Goal: Information Seeking & Learning: Find specific fact

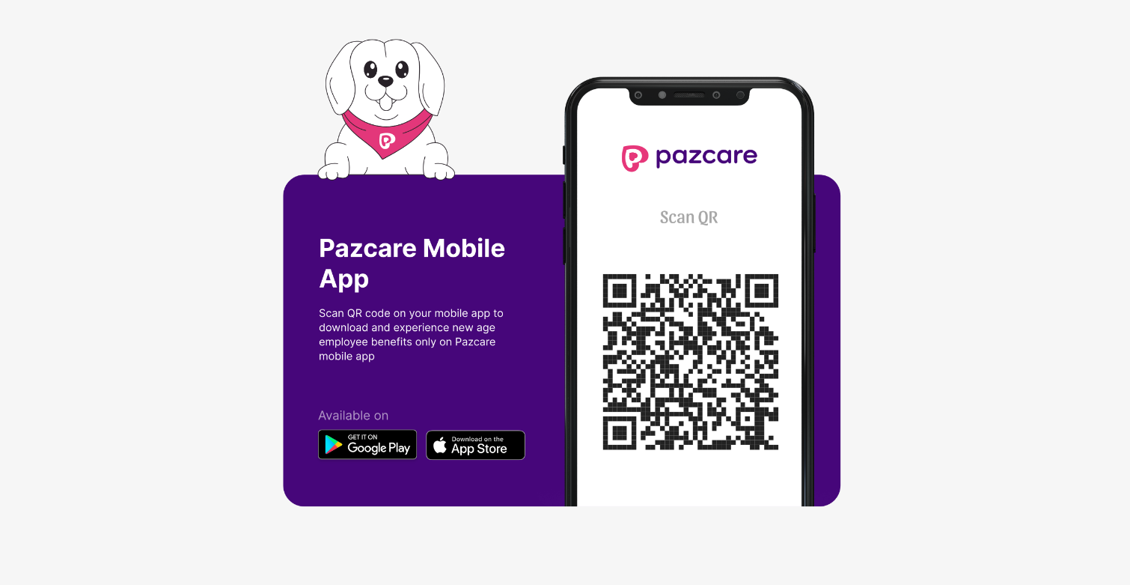
click at [676, 241] on img at bounding box center [565, 292] width 565 height 507
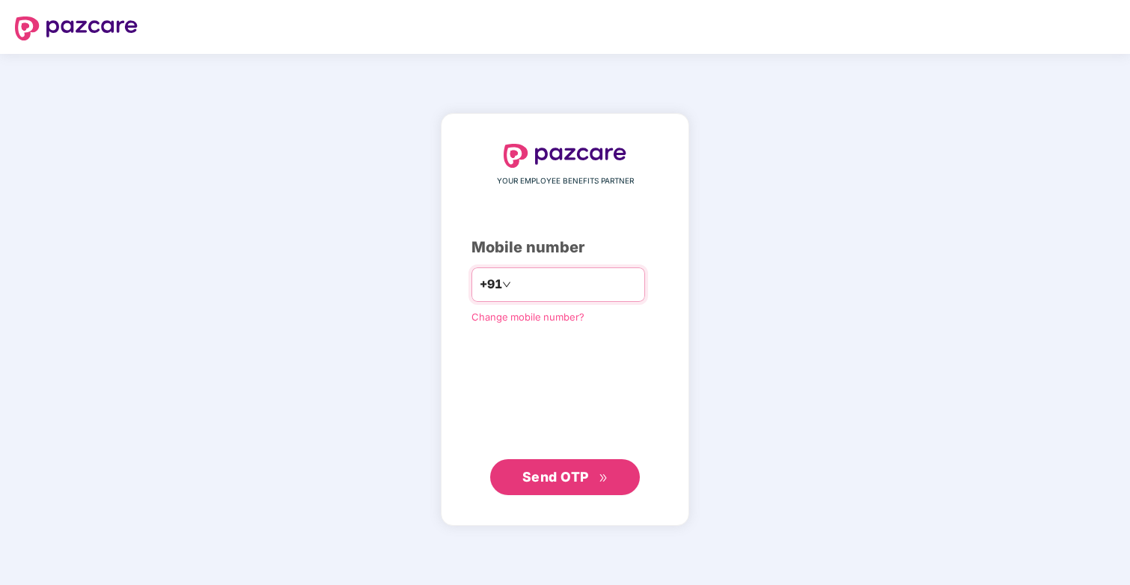
click at [561, 278] on input "number" at bounding box center [575, 284] width 123 height 24
type input "**********"
click at [585, 476] on span "Send OTP" at bounding box center [555, 477] width 67 height 16
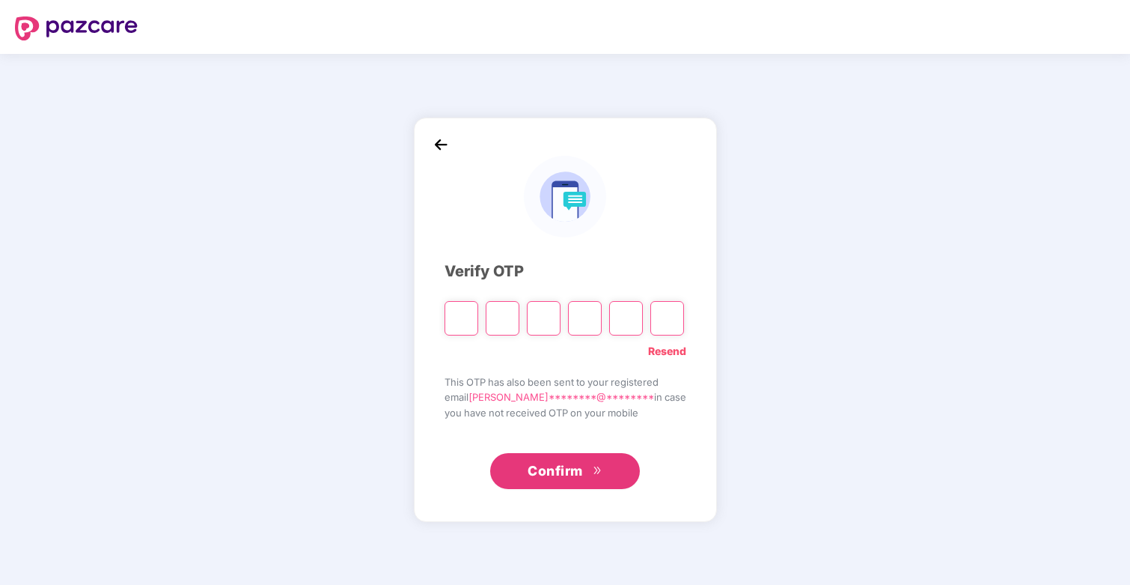
paste input "*"
type input "*"
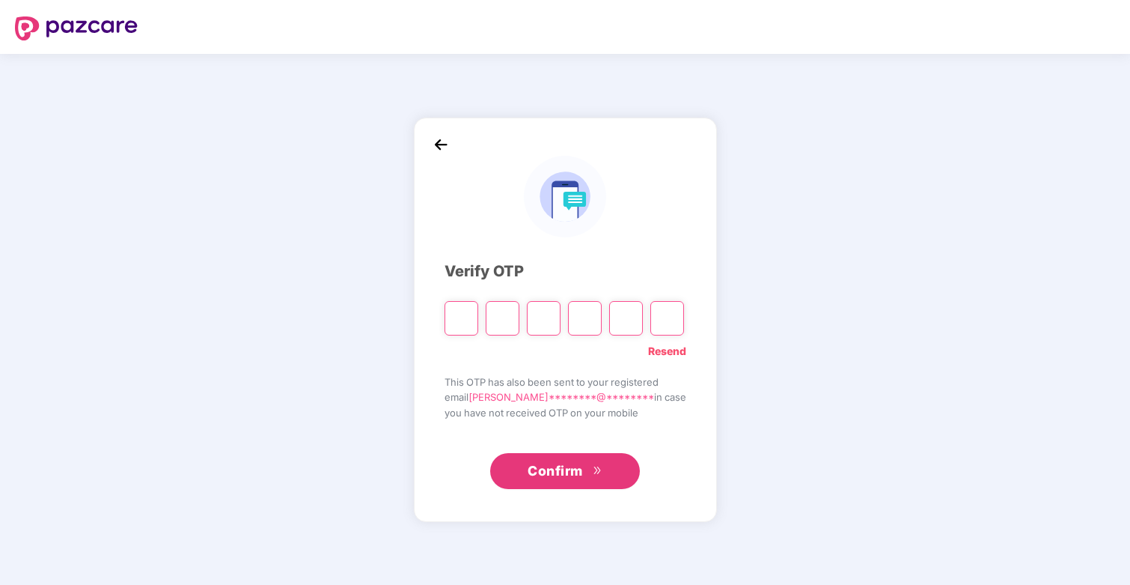
type input "*"
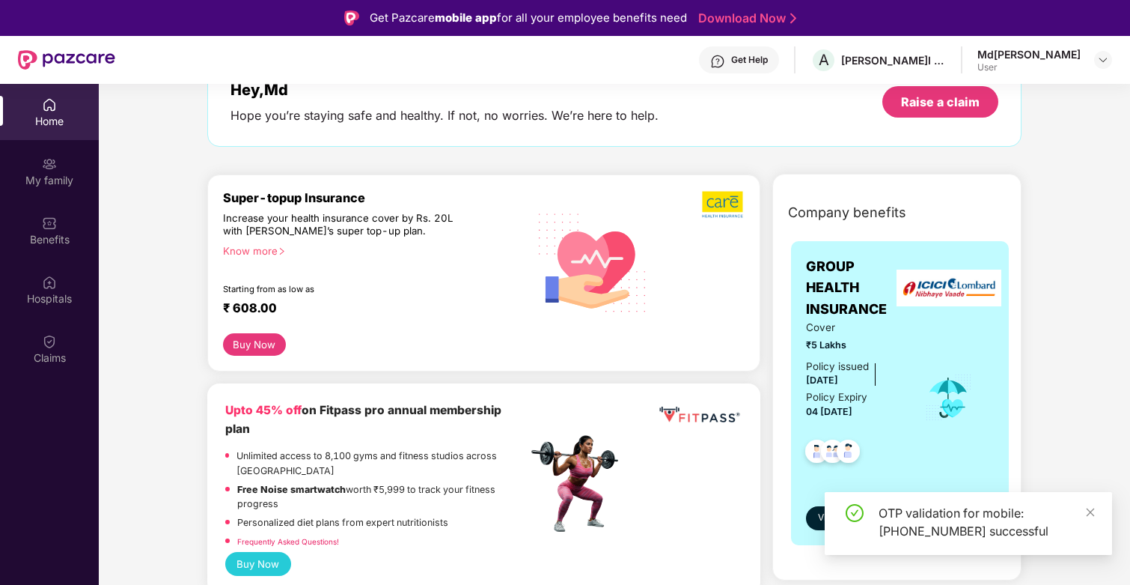
scroll to position [111, 0]
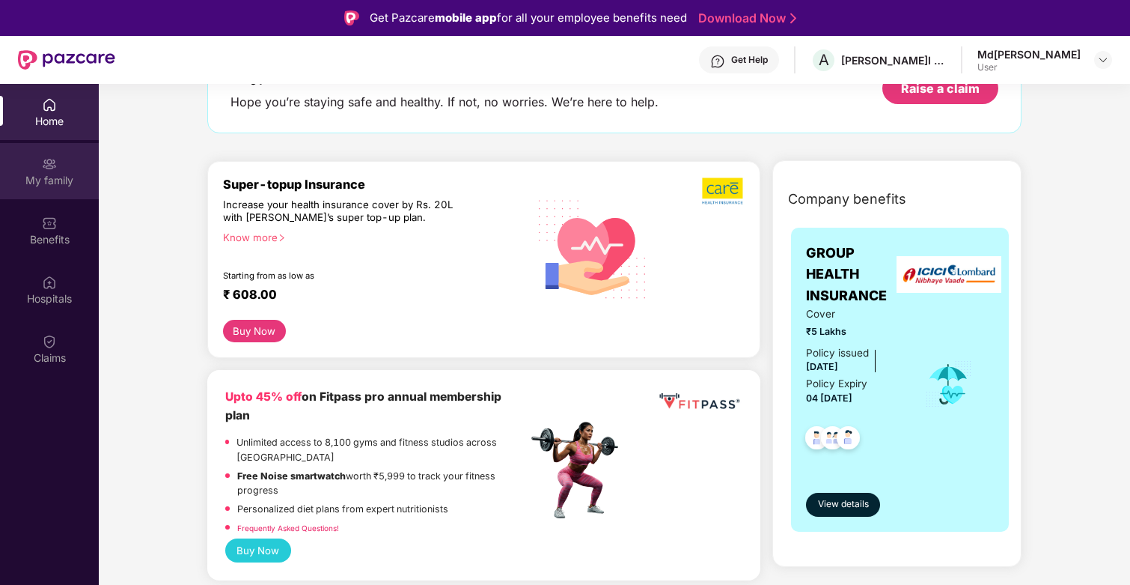
click at [58, 193] on div "My family" at bounding box center [49, 171] width 99 height 56
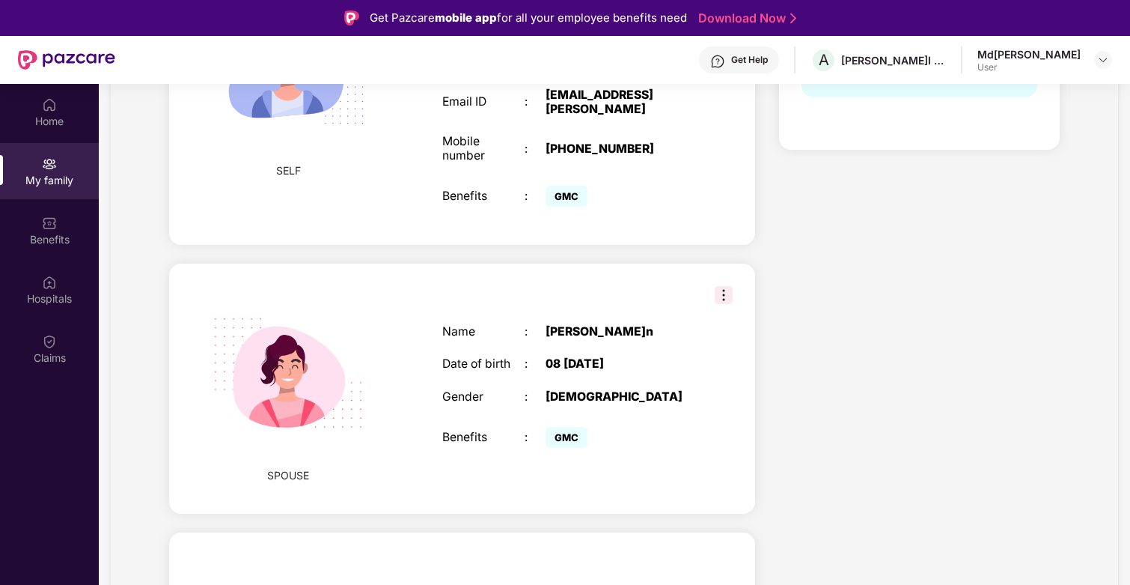
scroll to position [556, 0]
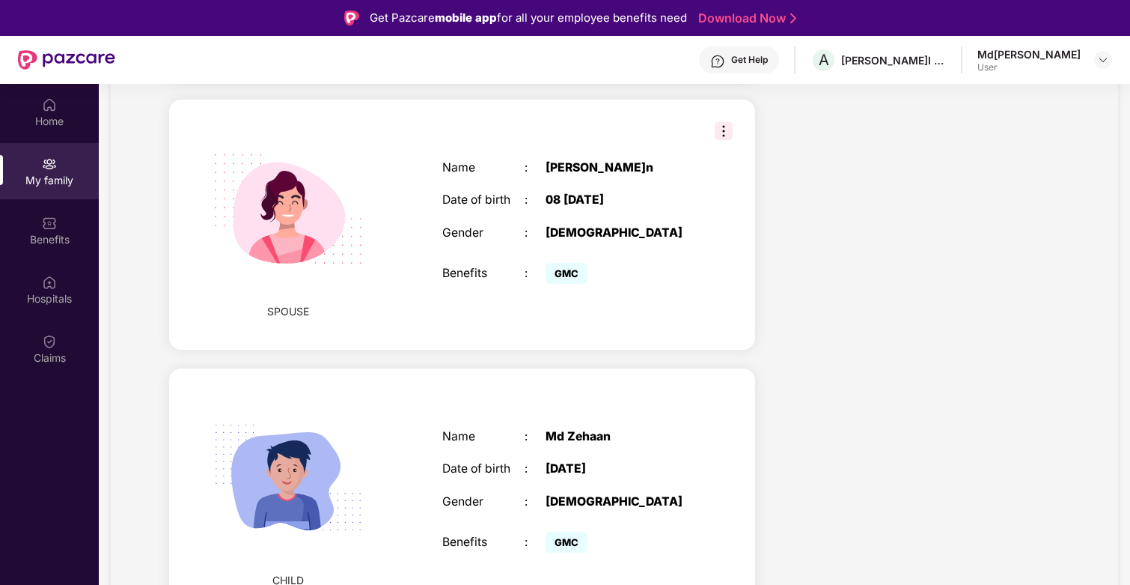
click at [567, 263] on span "GMC" at bounding box center [567, 273] width 42 height 21
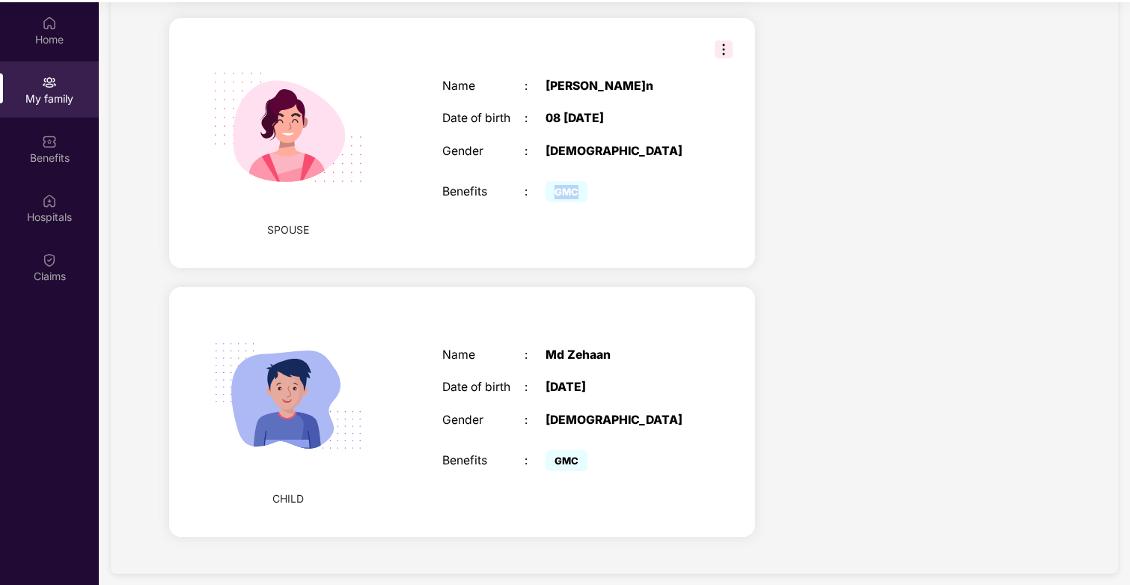
scroll to position [84, 0]
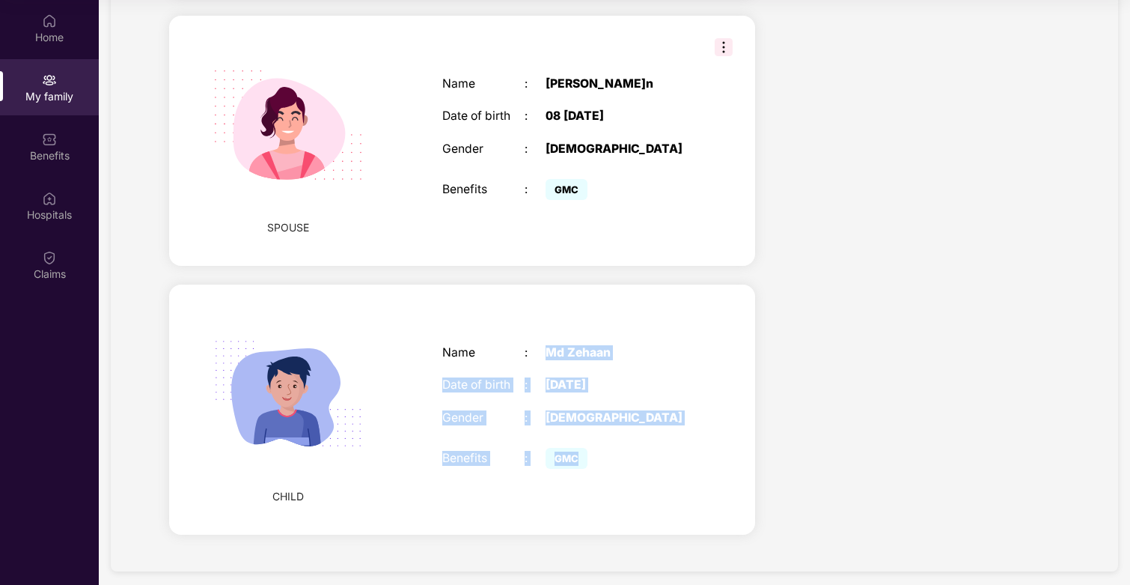
drag, startPoint x: 541, startPoint y: 345, endPoint x: 606, endPoint y: 481, distance: 150.7
click at [606, 481] on div "CHILD Name : [PERSON_NAME] Date of birth : 0[DEMOGRAPHIC_DATA] Gender : [DEMOGR…" at bounding box center [462, 409] width 586 height 250
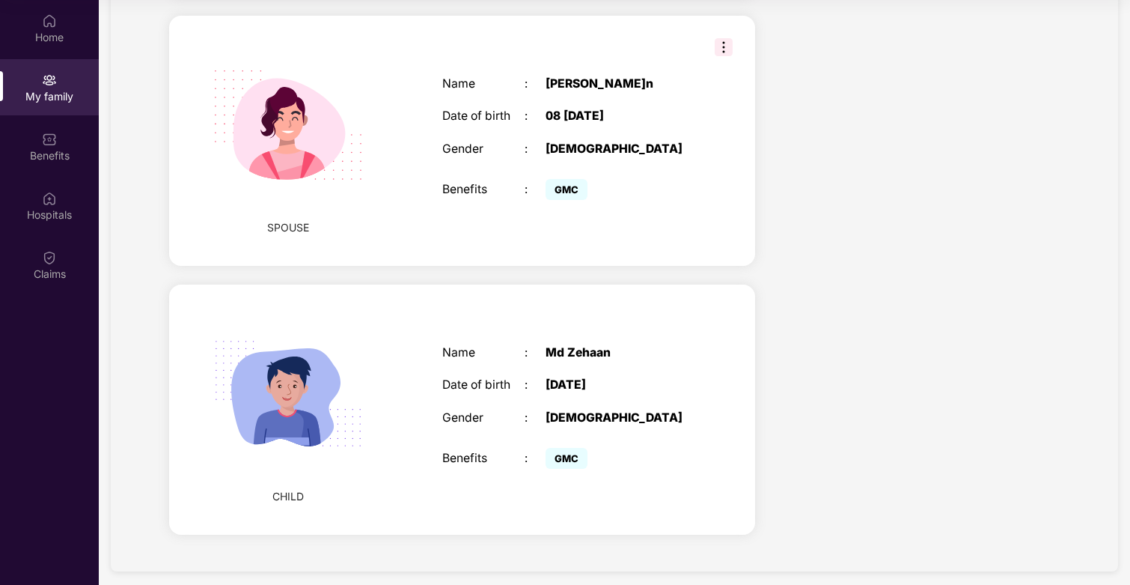
click at [606, 481] on div "CHILD Name : [PERSON_NAME] Date of birth : 0[DEMOGRAPHIC_DATA] Gender : [DEMOGR…" at bounding box center [462, 409] width 586 height 250
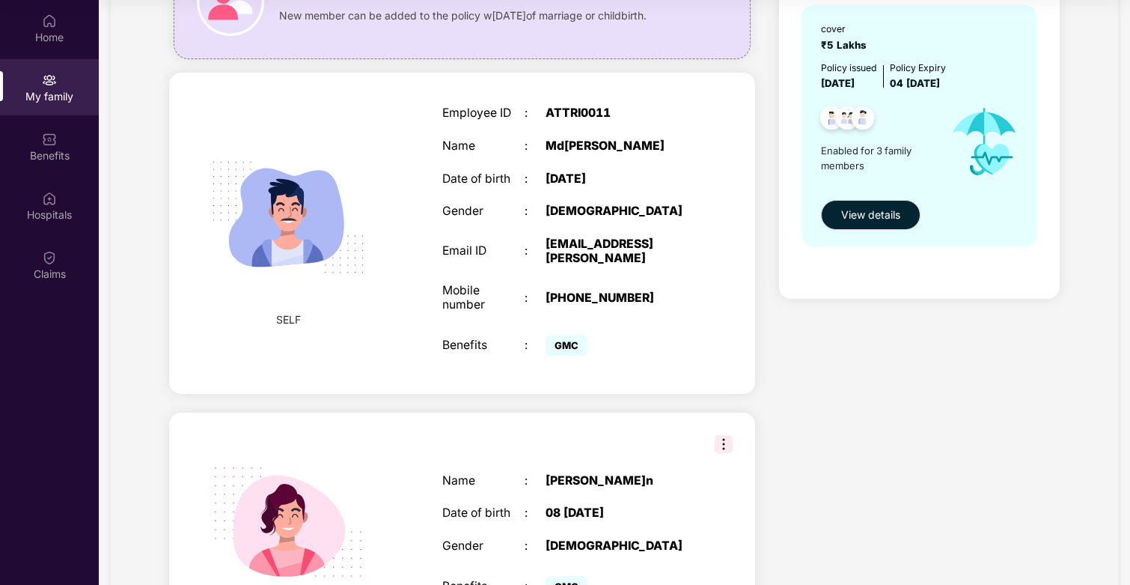
scroll to position [176, 0]
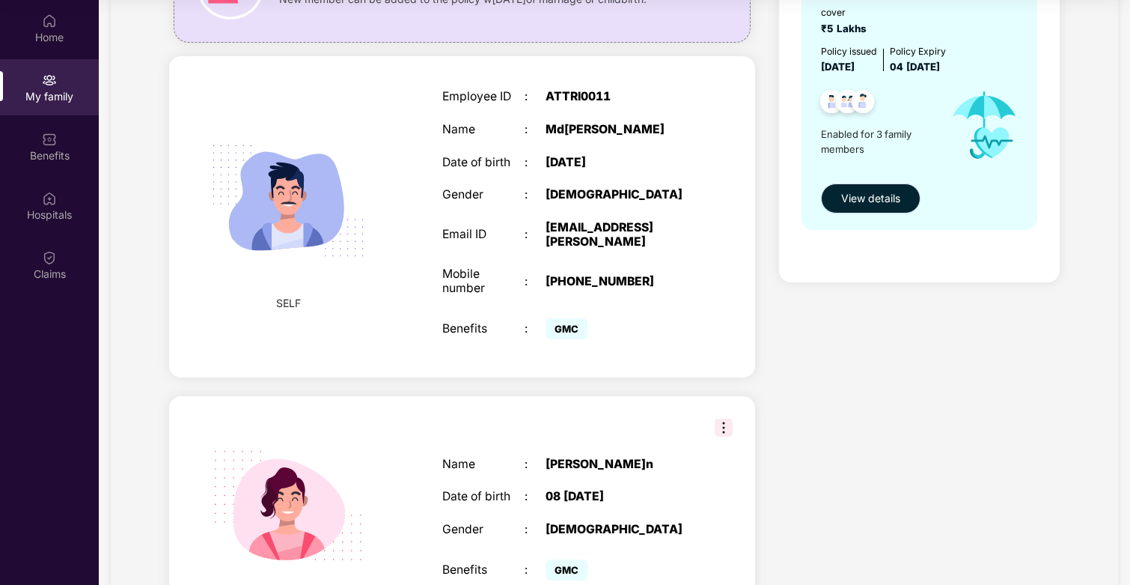
click at [839, 201] on button "View details" at bounding box center [871, 198] width 100 height 30
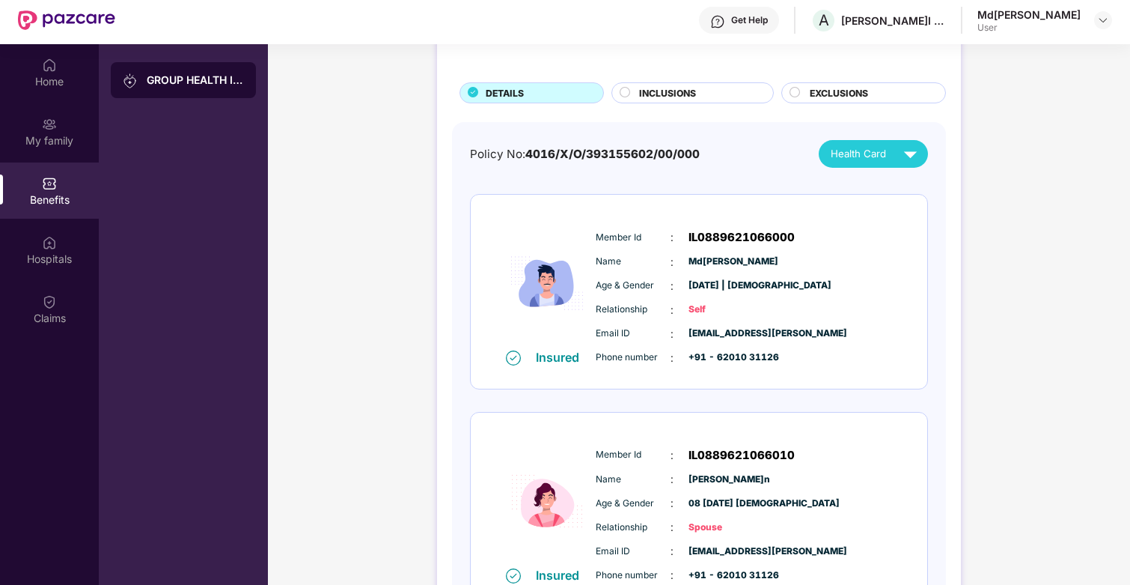
scroll to position [75, 0]
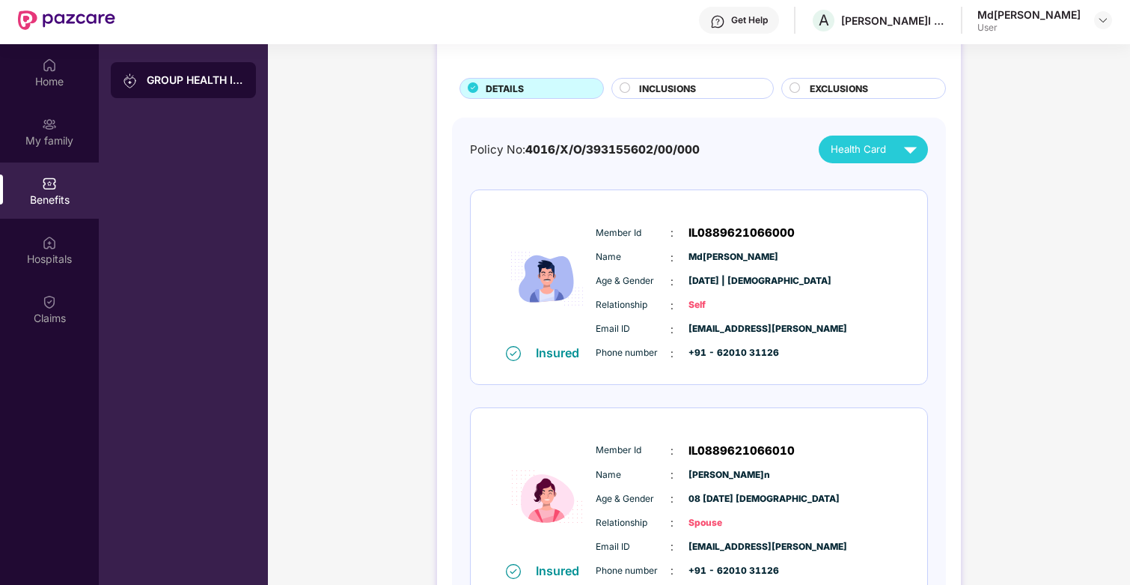
click at [913, 145] on img at bounding box center [911, 149] width 26 height 26
click at [777, 145] on div "Policy No: 4016/X/O/393155602/00/000 Health Card" at bounding box center [699, 149] width 458 height 28
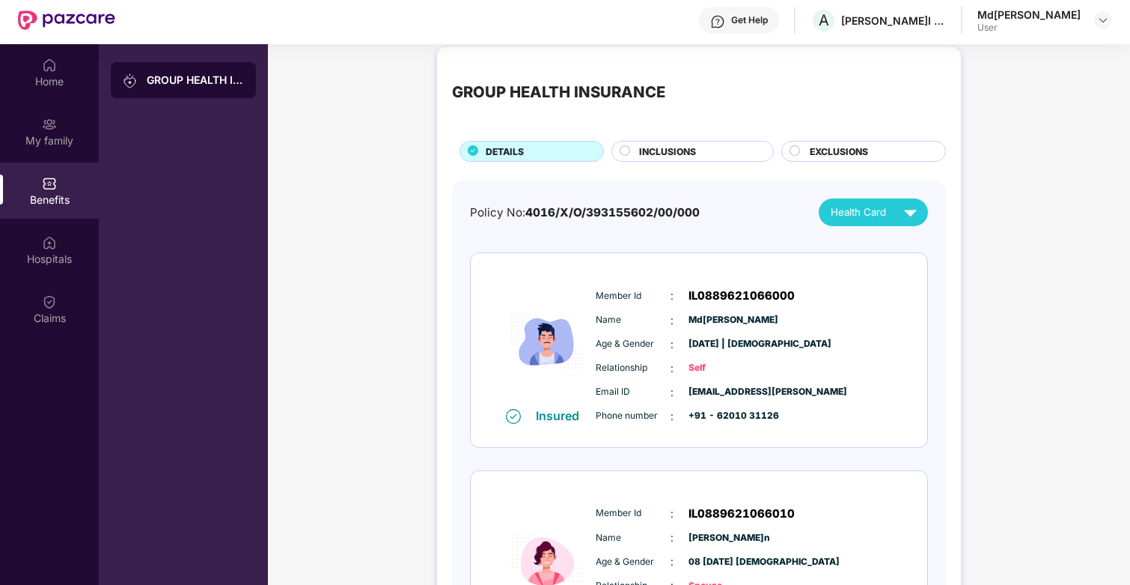
scroll to position [4, 0]
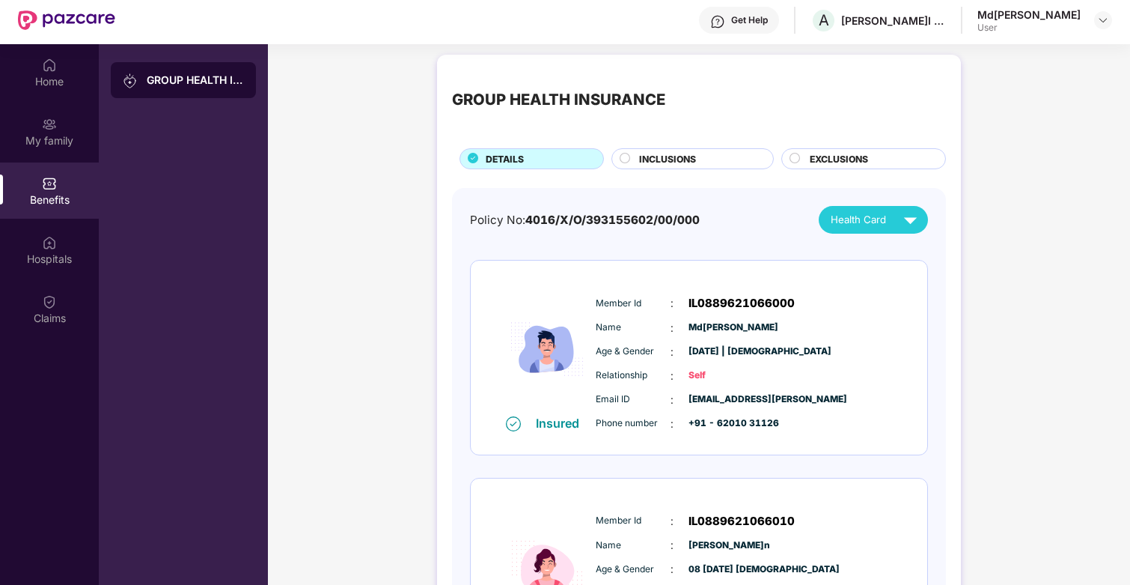
click at [671, 158] on span "INCLUSIONS" at bounding box center [667, 159] width 57 height 14
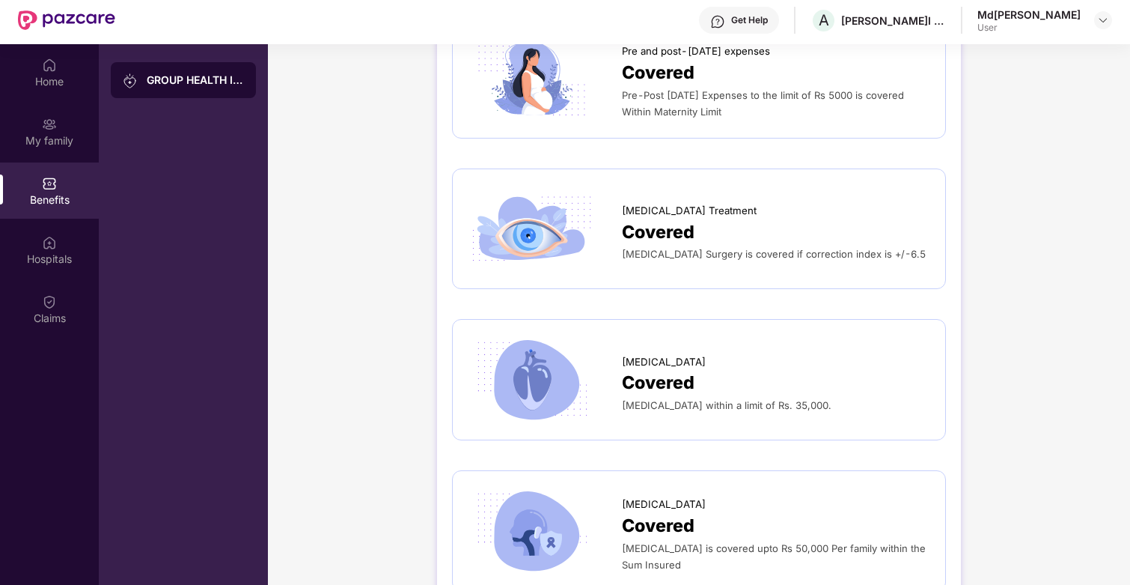
scroll to position [2691, 0]
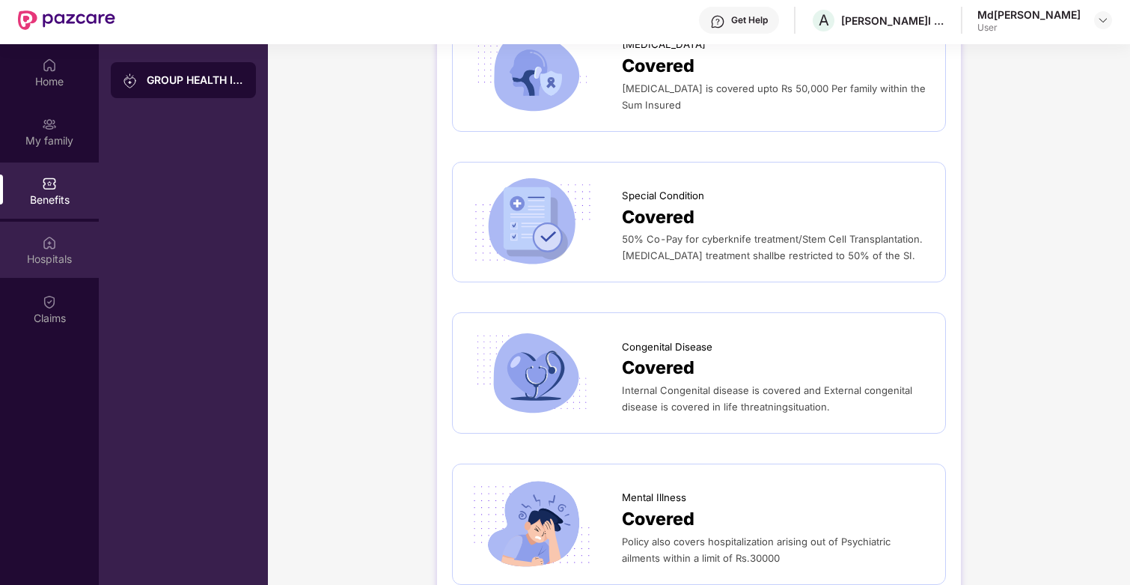
click at [55, 266] on div "Hospitals" at bounding box center [49, 250] width 99 height 56
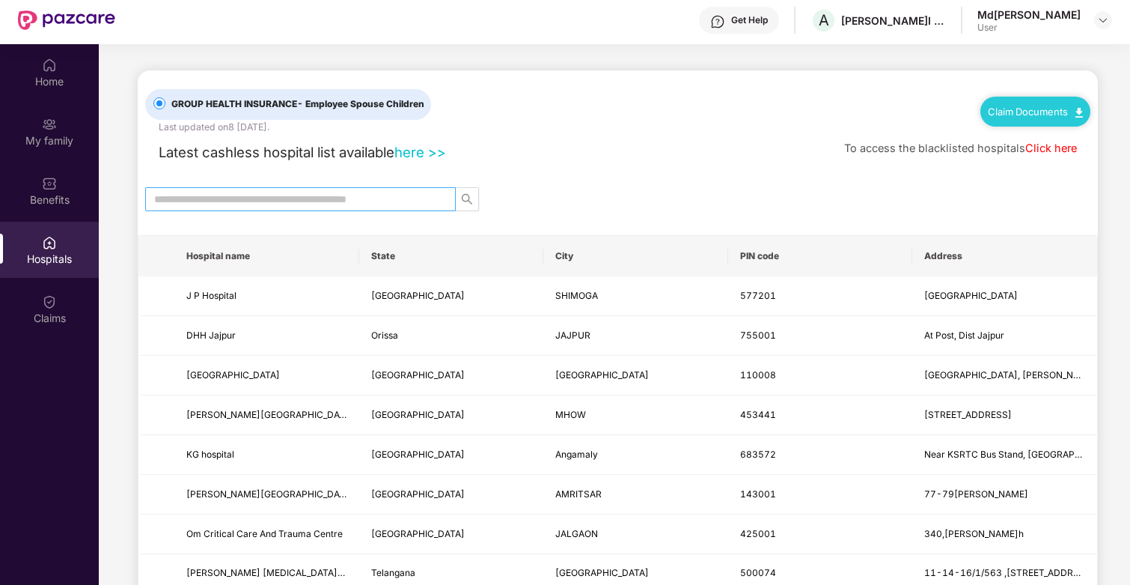
click at [294, 195] on input "text" at bounding box center [294, 199] width 281 height 16
click at [413, 154] on link "here >>" at bounding box center [420, 152] width 52 height 16
click at [204, 151] on span "Latest cashless hospital list available" at bounding box center [277, 152] width 236 height 16
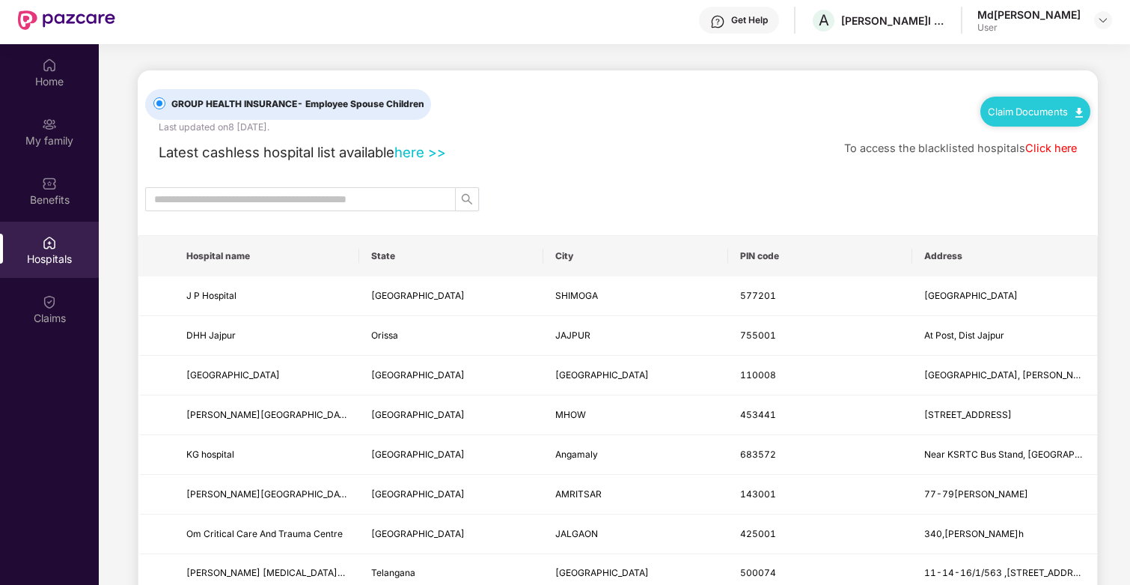
click at [204, 151] on span "Latest cashless hospital list available" at bounding box center [277, 152] width 236 height 16
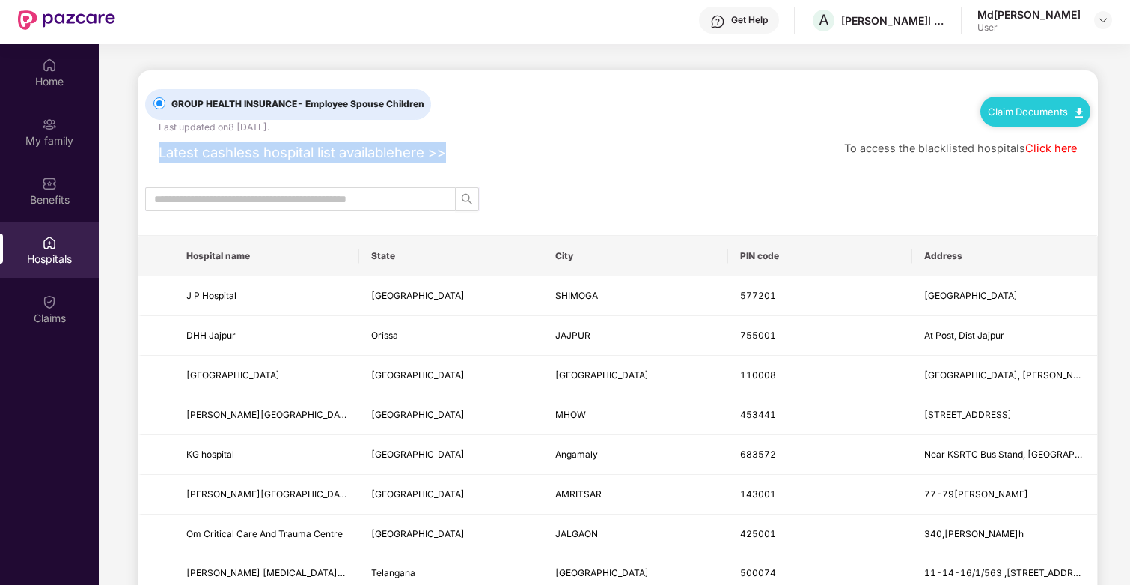
click at [204, 151] on span "Latest cashless hospital list available" at bounding box center [277, 152] width 236 height 16
click at [226, 203] on input "text" at bounding box center [294, 199] width 281 height 16
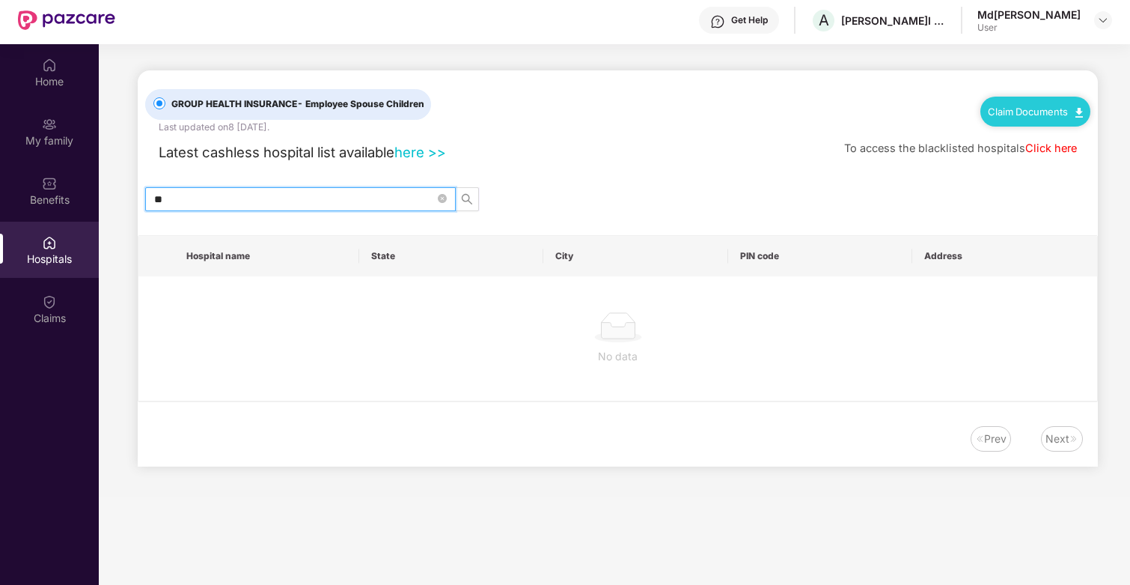
type input "*"
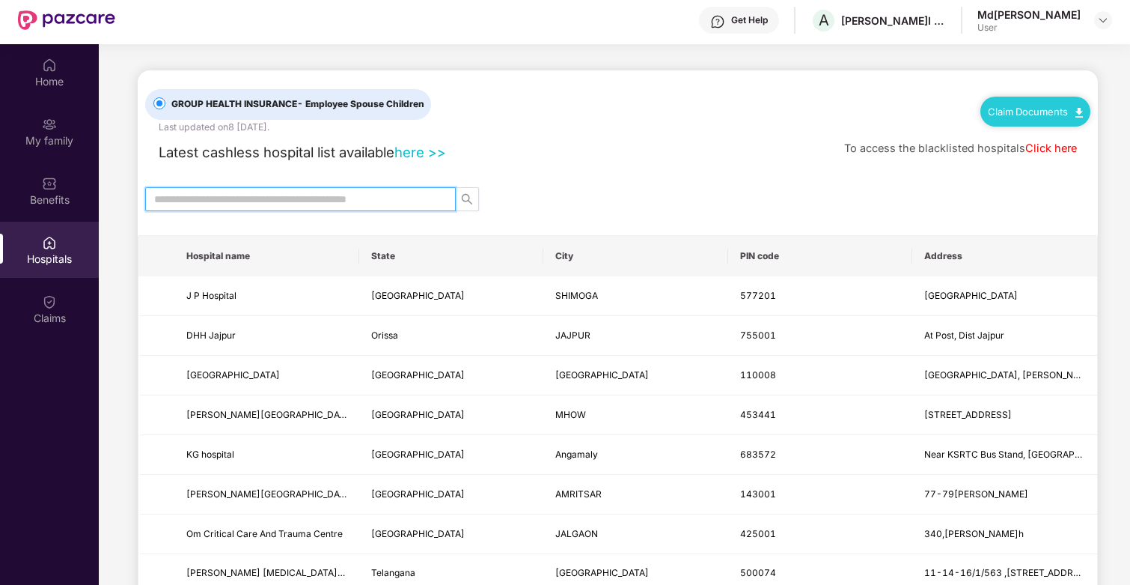
click at [368, 158] on span "Latest cashless hospital list available" at bounding box center [277, 152] width 236 height 16
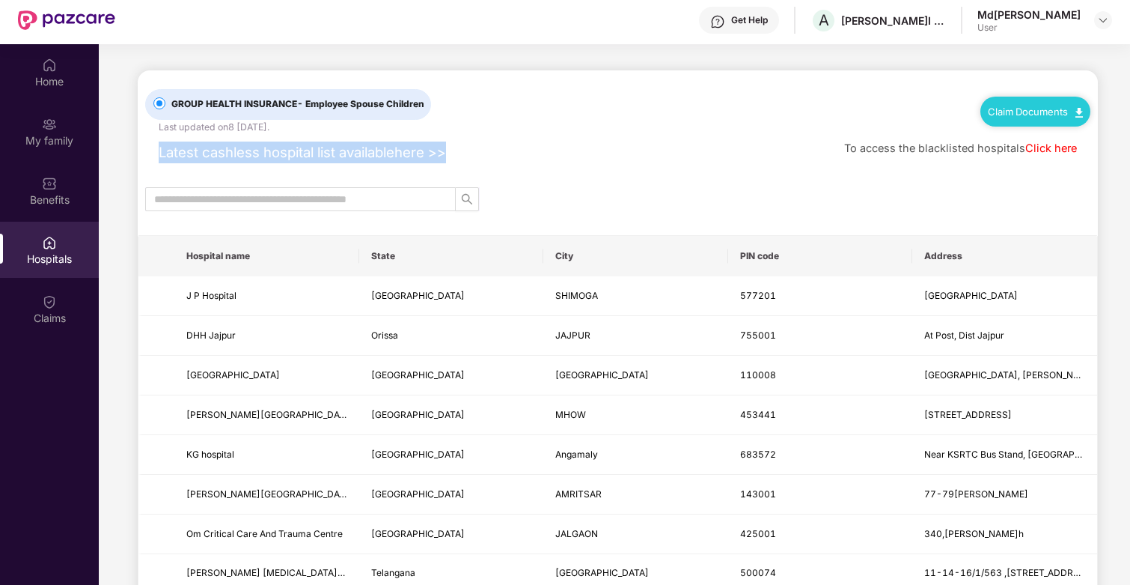
click at [368, 158] on span "Latest cashless hospital list available" at bounding box center [277, 152] width 236 height 16
click at [424, 157] on link "here >>" at bounding box center [420, 152] width 52 height 16
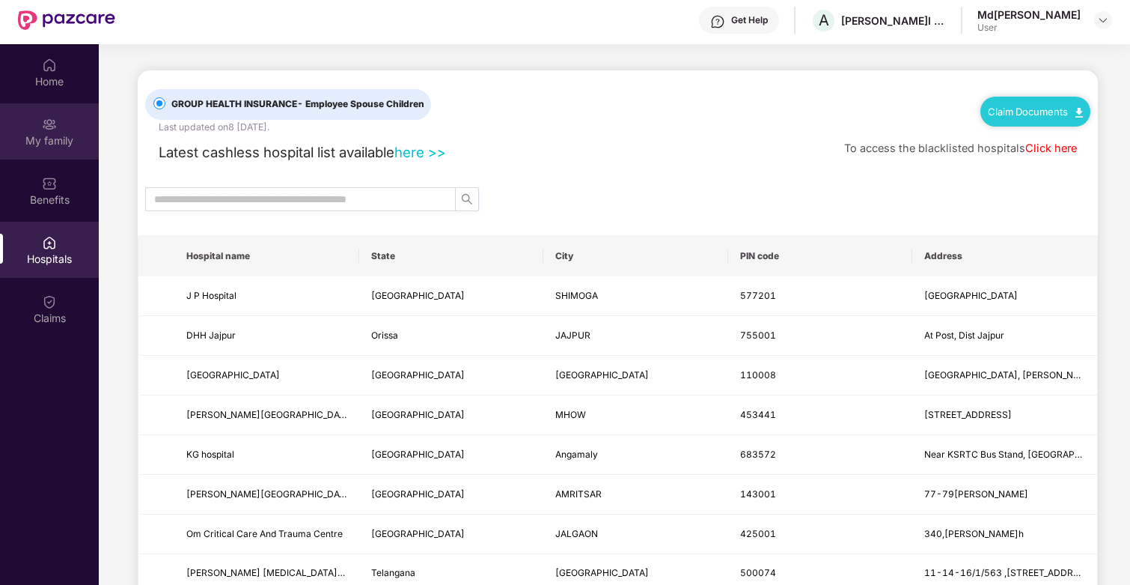
click at [58, 135] on div "My family" at bounding box center [49, 140] width 99 height 15
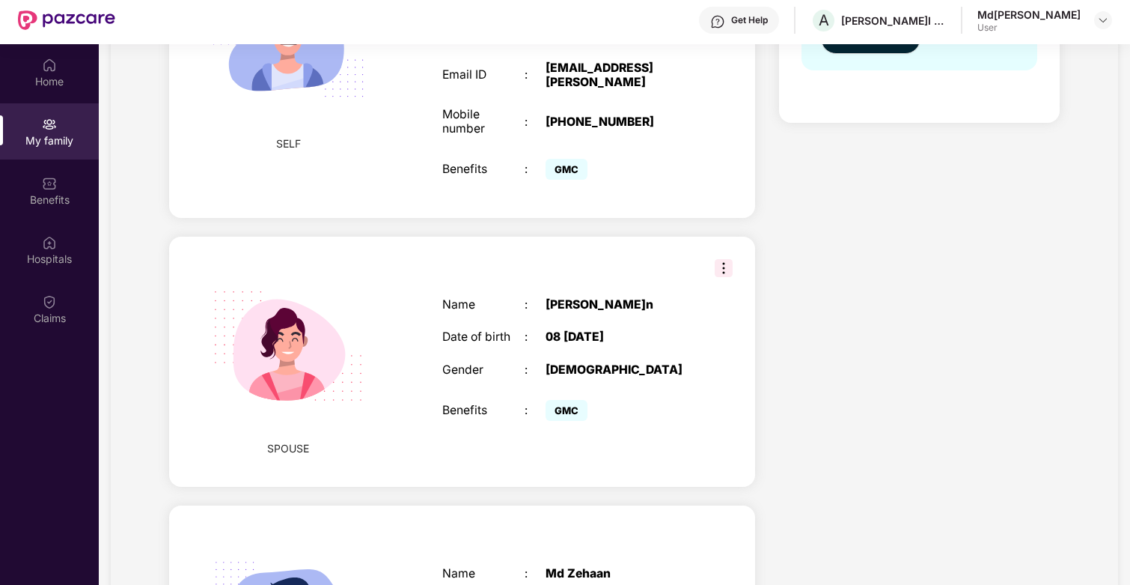
scroll to position [512, 0]
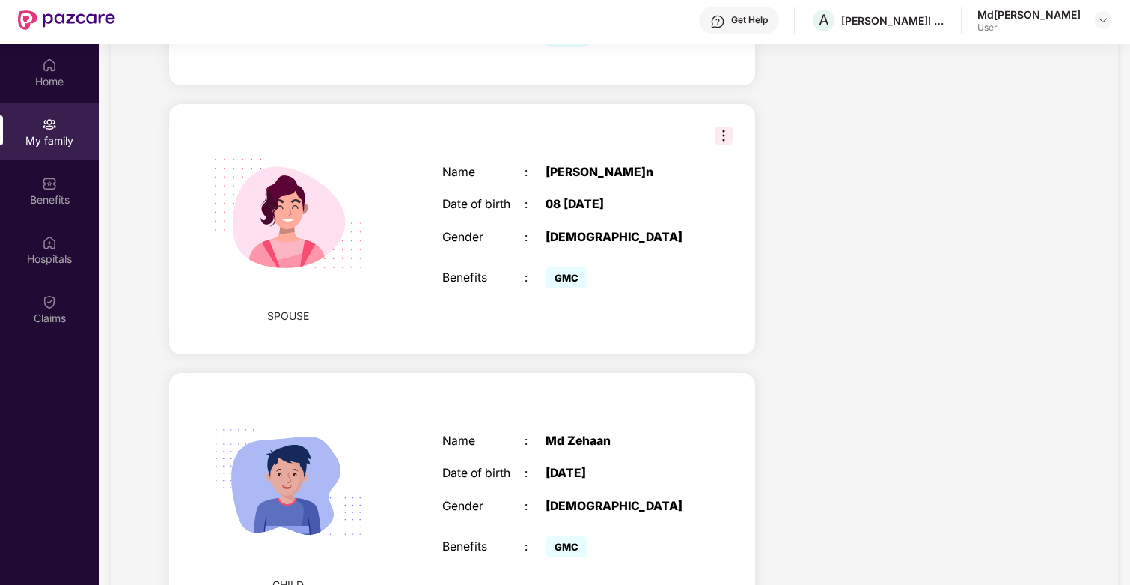
click at [606, 165] on div "[PERSON_NAME]n" at bounding box center [618, 172] width 144 height 14
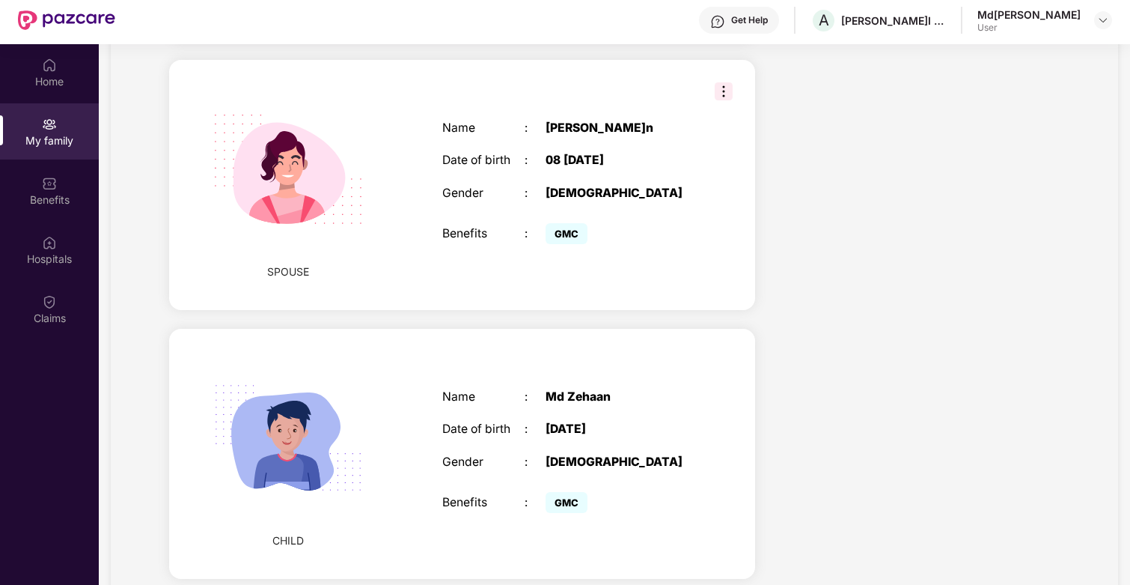
drag, startPoint x: 544, startPoint y: 387, endPoint x: 634, endPoint y: 387, distance: 89.8
click at [634, 390] on div "Md Zehaan" at bounding box center [618, 397] width 144 height 14
click at [580, 390] on div "Md Zehaan" at bounding box center [618, 397] width 144 height 14
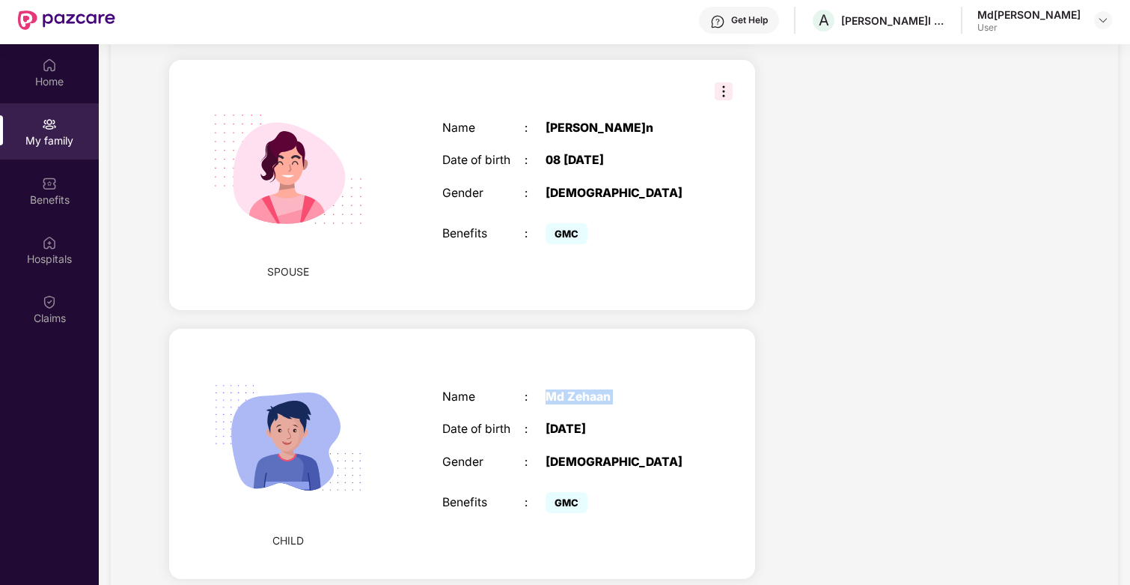
scroll to position [84, 0]
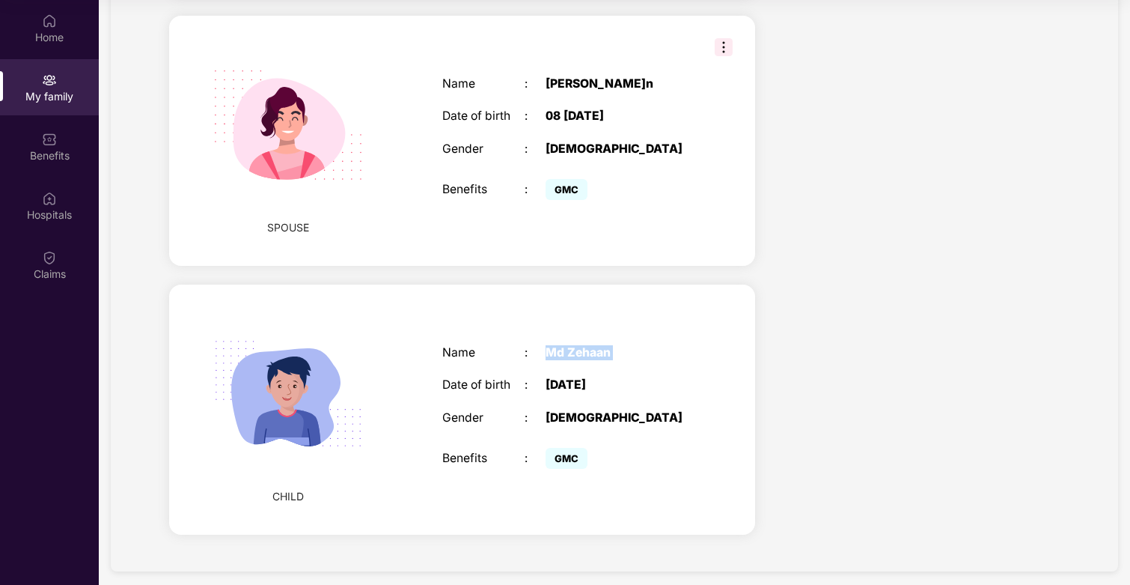
click at [584, 508] on div "CHILD Name : [PERSON_NAME] Date of birth : 0[DEMOGRAPHIC_DATA] Gender : [DEMOGR…" at bounding box center [462, 409] width 586 height 250
click at [284, 357] on img at bounding box center [288, 393] width 189 height 189
click at [295, 404] on img at bounding box center [288, 393] width 189 height 189
click at [546, 457] on span "GMC" at bounding box center [567, 458] width 42 height 21
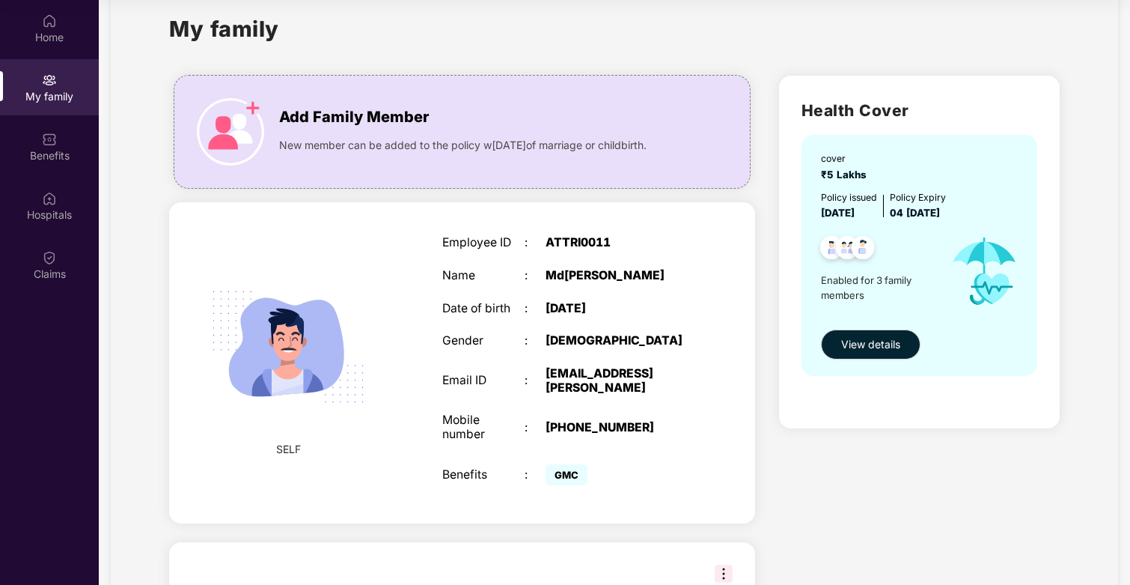
scroll to position [28, 0]
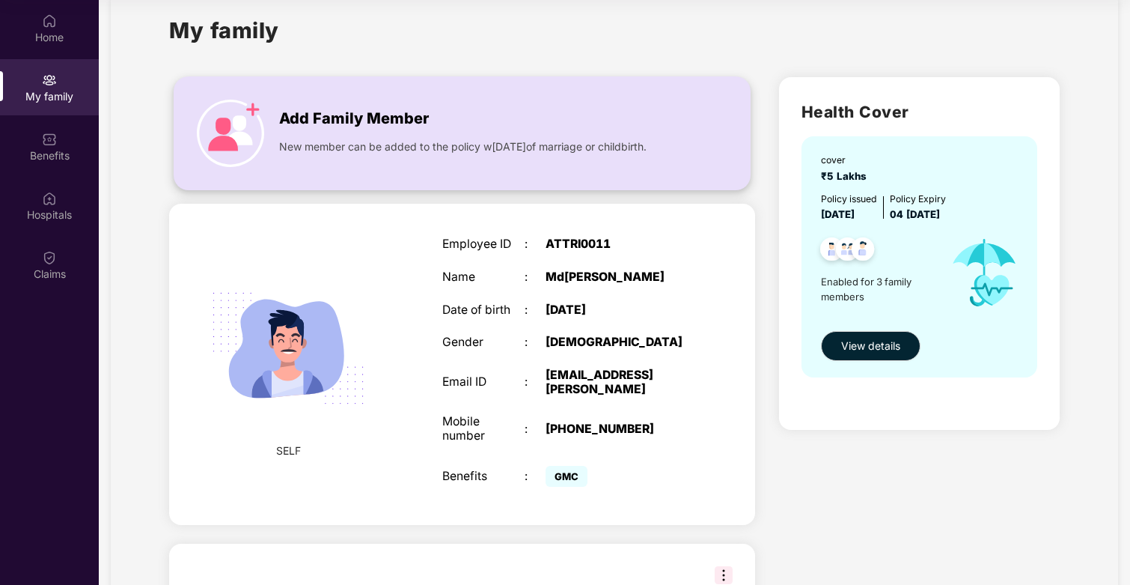
click at [341, 112] on span "Add Family Member" at bounding box center [354, 118] width 150 height 23
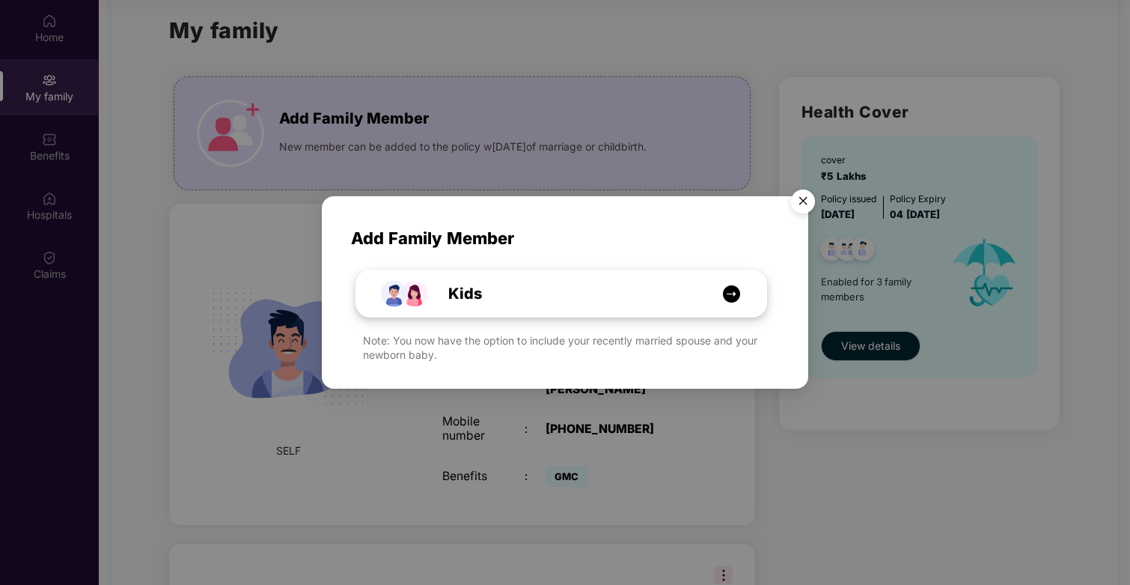
click at [493, 313] on div "Kids" at bounding box center [561, 293] width 410 height 46
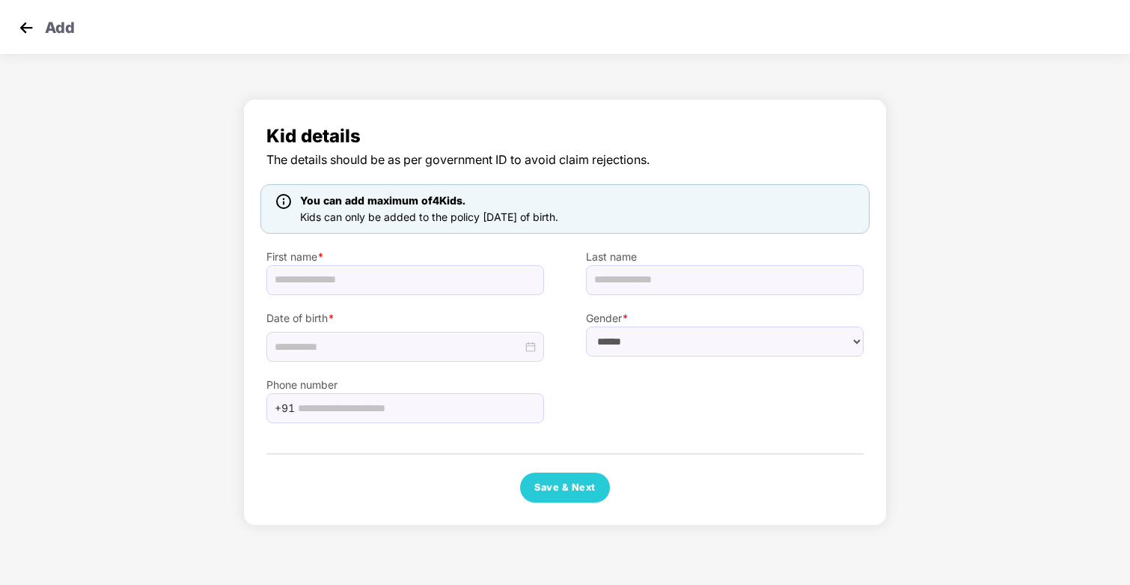
click at [24, 22] on img at bounding box center [26, 27] width 22 height 22
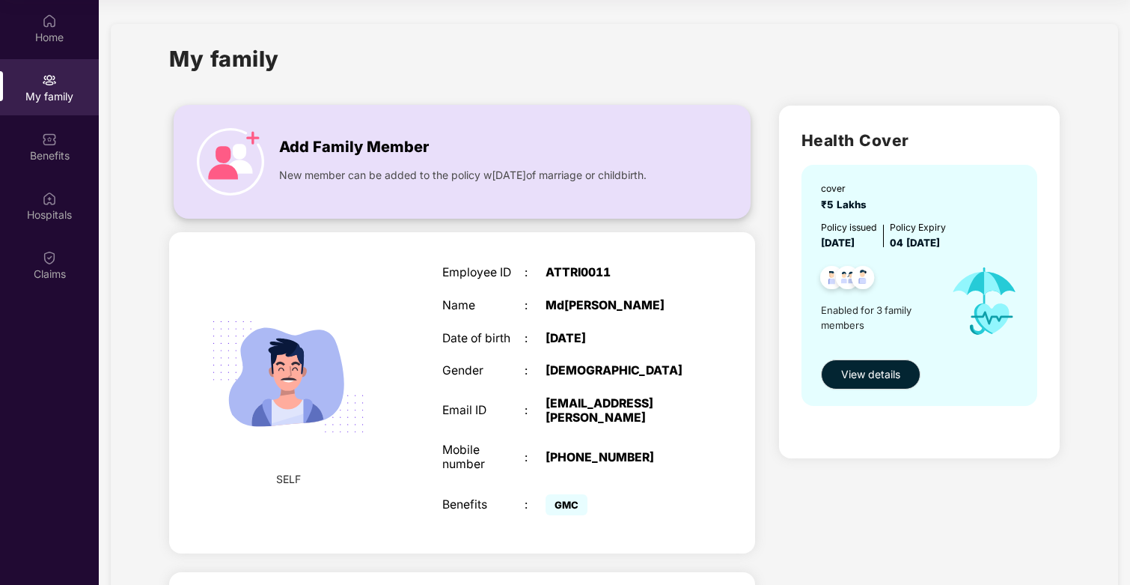
click at [370, 203] on div "Add Family Member New member can be added to the policy w[DATE]of marriage or c…" at bounding box center [462, 162] width 576 height 82
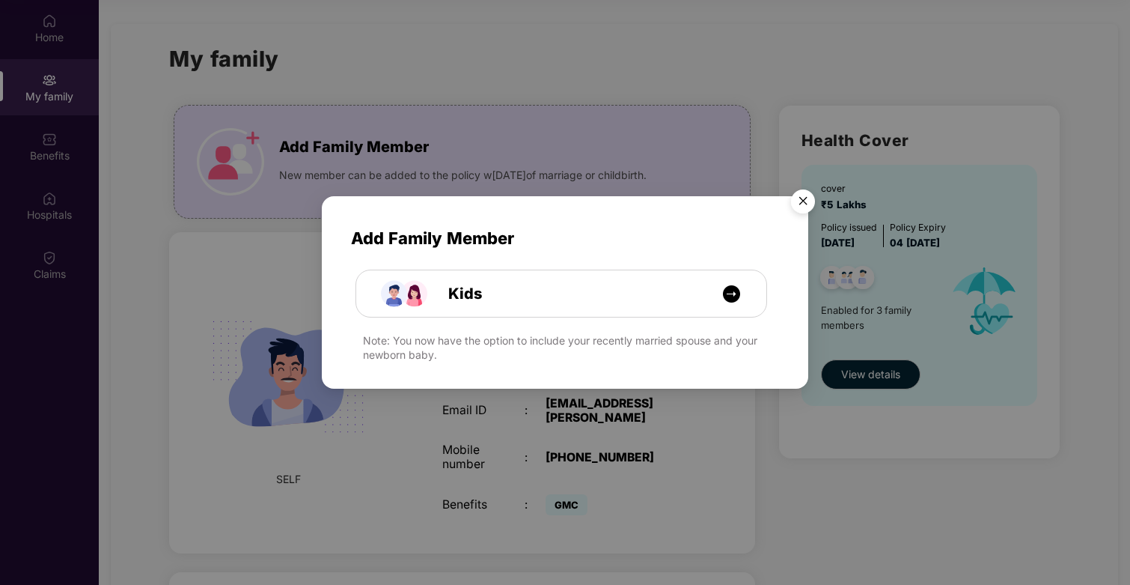
click at [401, 231] on span "Add Family Member" at bounding box center [565, 238] width 429 height 26
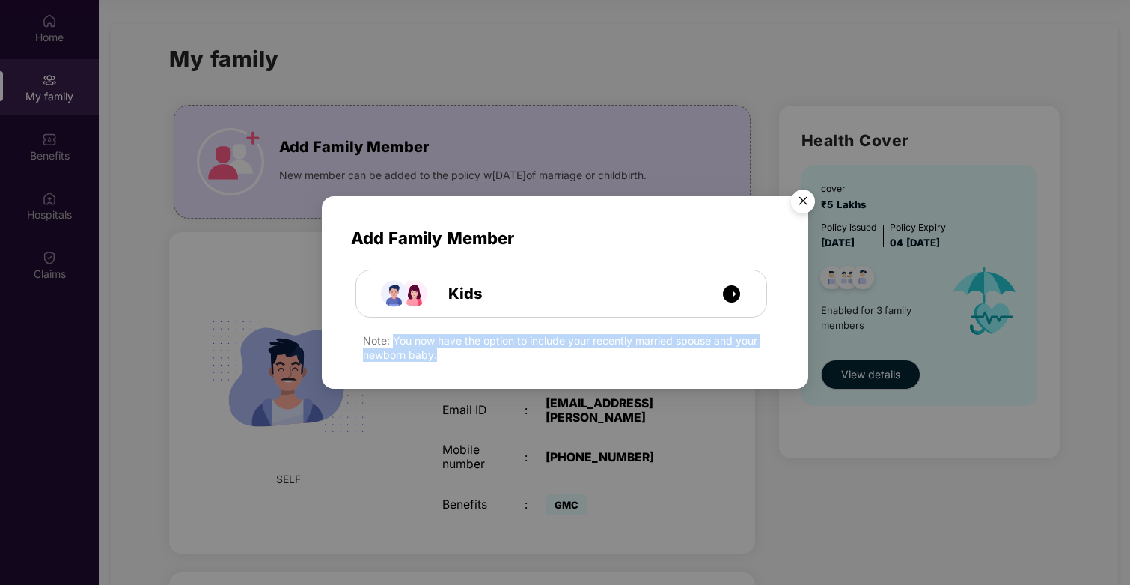
drag, startPoint x: 391, startPoint y: 344, endPoint x: 761, endPoint y: 352, distance: 369.9
click at [761, 352] on div "Note: You now have the option to include your recently married spouse and your …" at bounding box center [571, 347] width 417 height 27
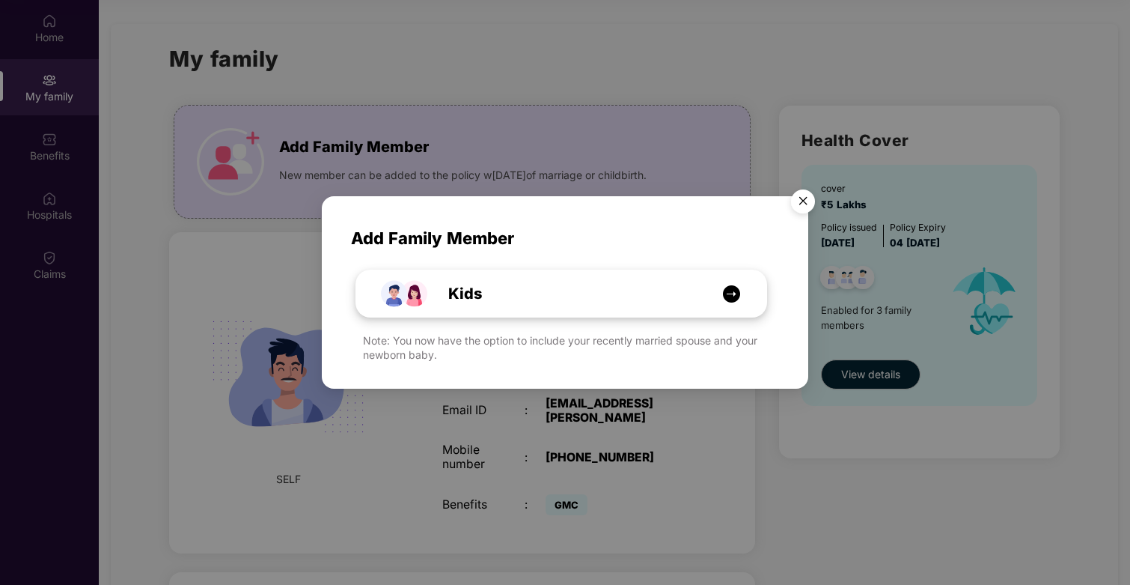
click at [653, 304] on div "Kids" at bounding box center [569, 293] width 308 height 23
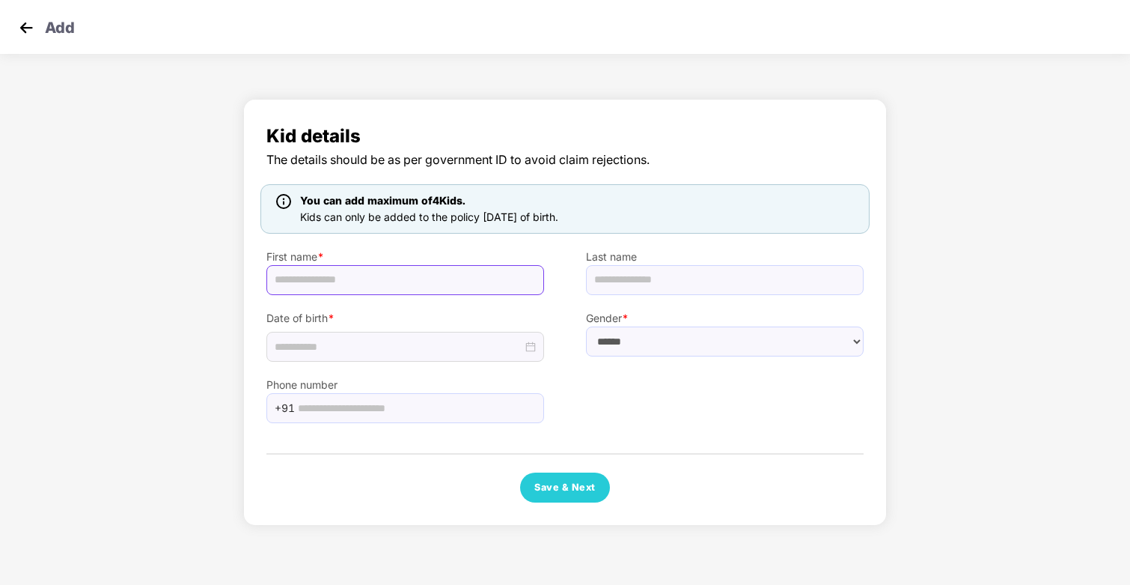
click at [368, 289] on input "text" at bounding box center [405, 280] width 278 height 30
click at [391, 196] on span "You can add maximum of 4 Kids." at bounding box center [382, 200] width 165 height 13
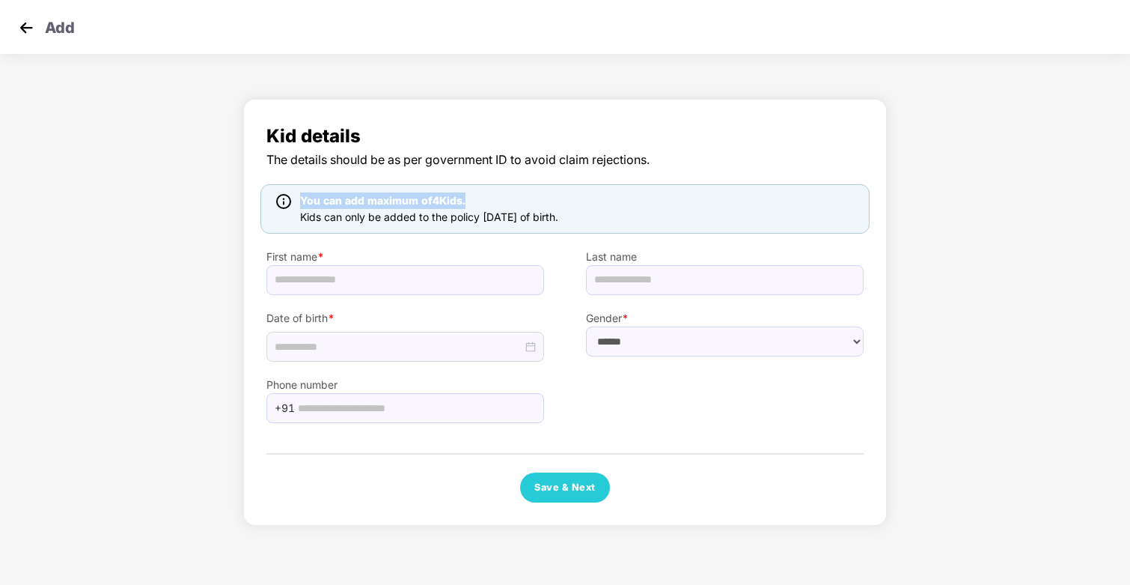
click at [391, 196] on span "You can add maximum of 4 Kids." at bounding box center [382, 200] width 165 height 13
click at [25, 25] on img at bounding box center [26, 27] width 22 height 22
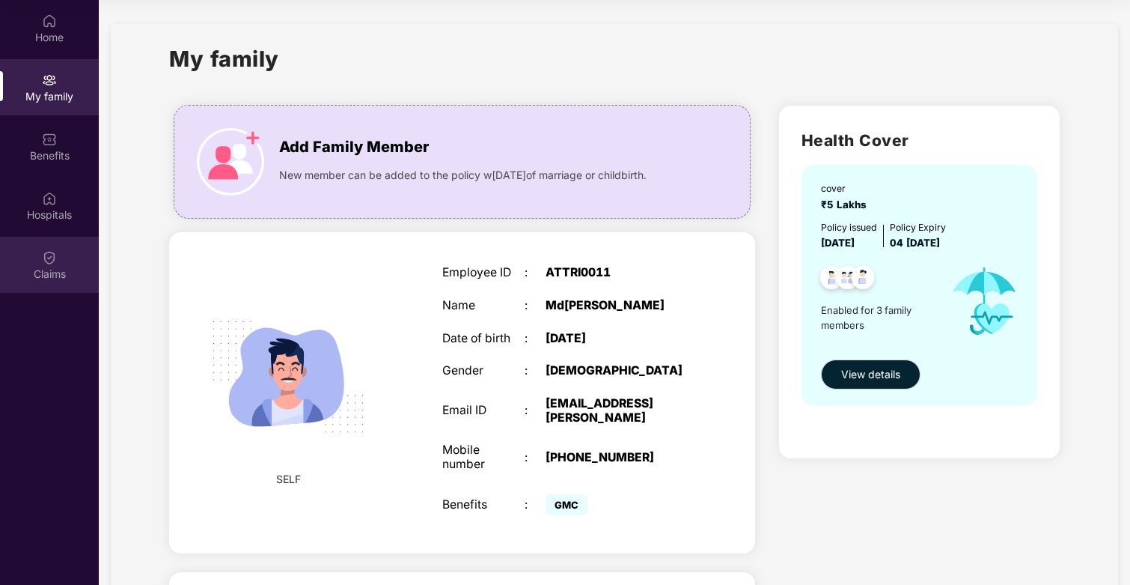
click at [48, 274] on div "Claims" at bounding box center [49, 273] width 99 height 15
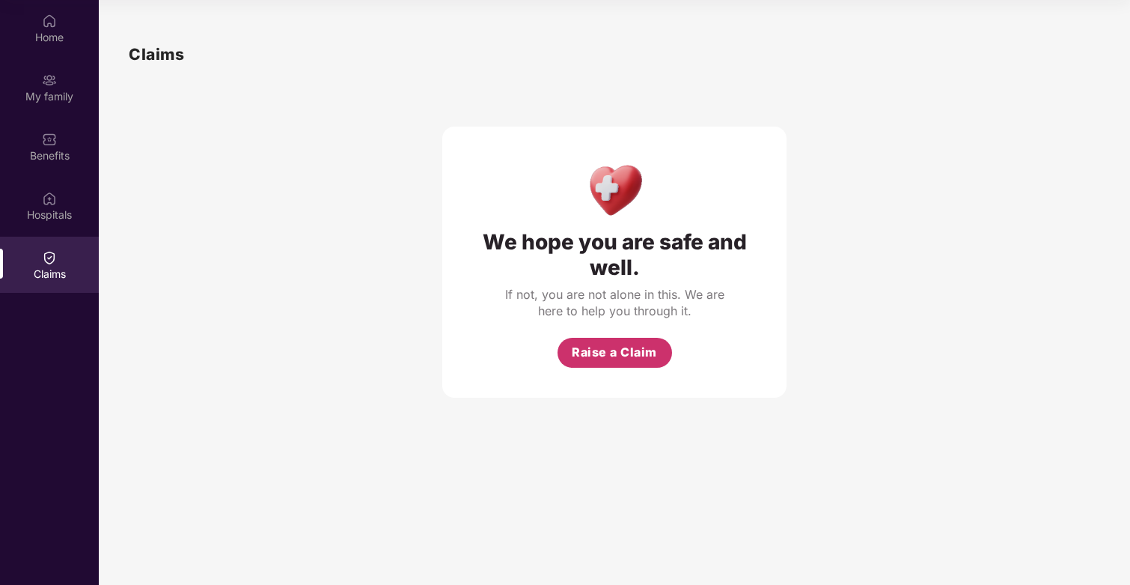
click at [609, 359] on span "Raise a Claim" at bounding box center [614, 352] width 85 height 19
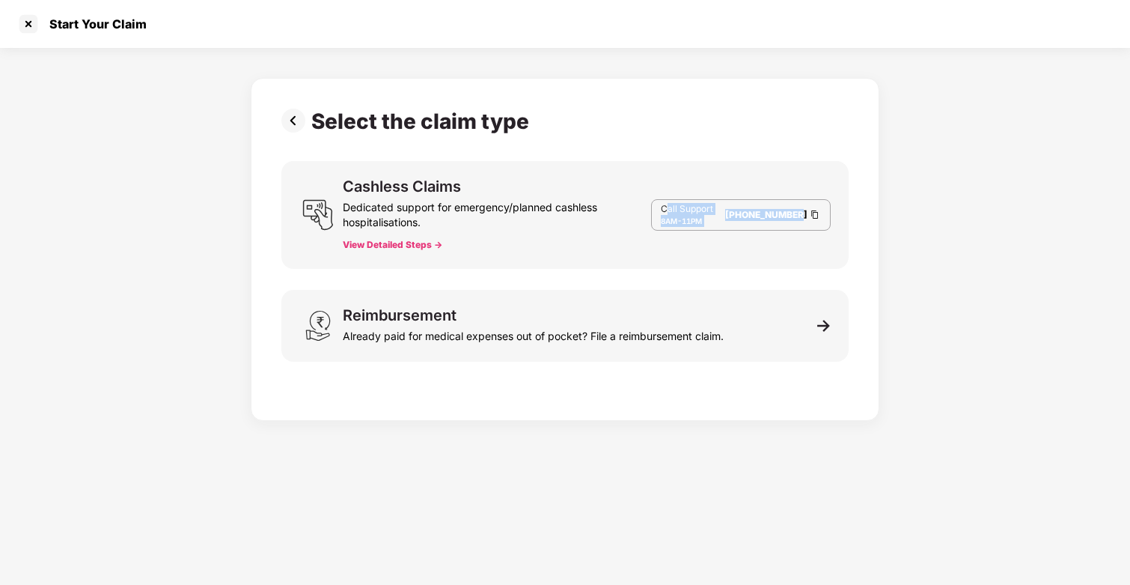
drag, startPoint x: 672, startPoint y: 210, endPoint x: 799, endPoint y: 228, distance: 127.9
click at [799, 228] on div "Call Support 8AM - 11PM [PHONE_NUMBER]" at bounding box center [741, 214] width 180 height 31
click at [694, 258] on div "Cashless Claims Dedicated support for emergency/planned cashless hospitalisatio…" at bounding box center [564, 215] width 567 height 108
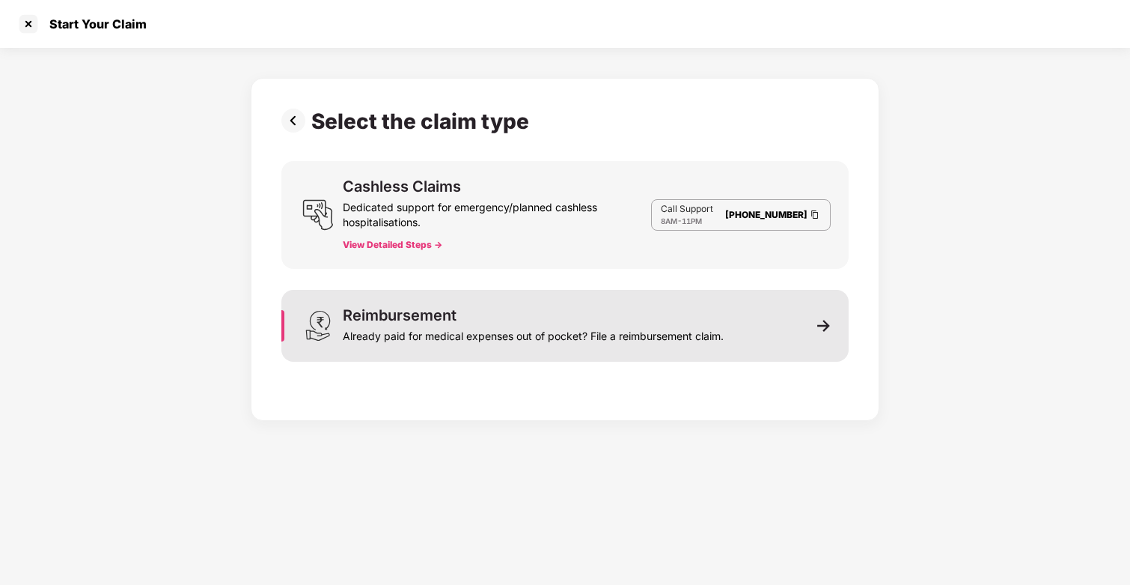
click at [474, 308] on div "Reimbursement Already paid for medical expenses out of pocket? File a reimburse…" at bounding box center [533, 326] width 381 height 36
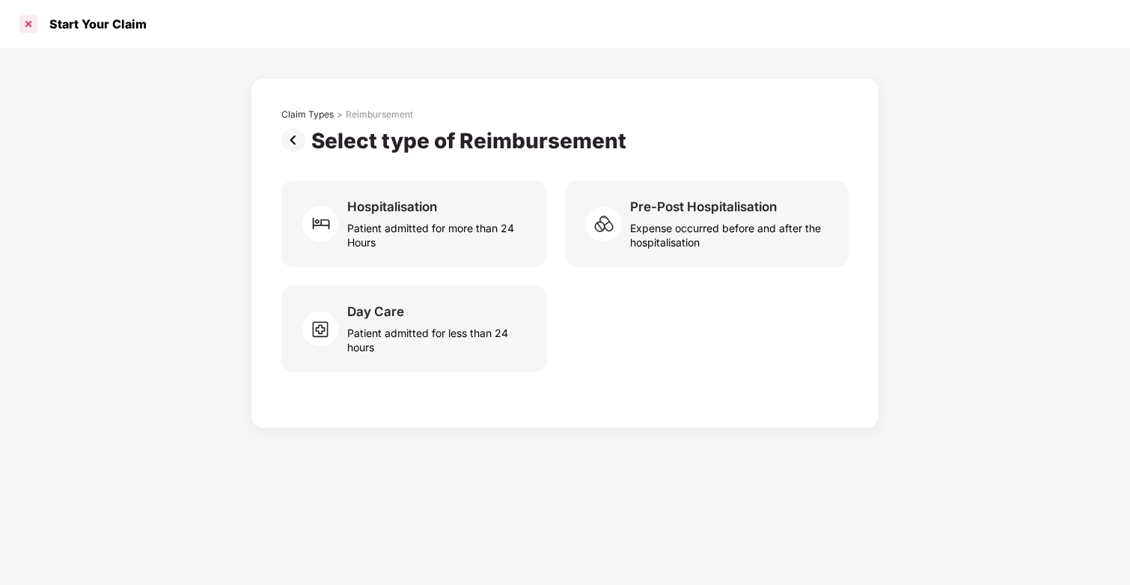
click at [24, 23] on div at bounding box center [28, 24] width 24 height 24
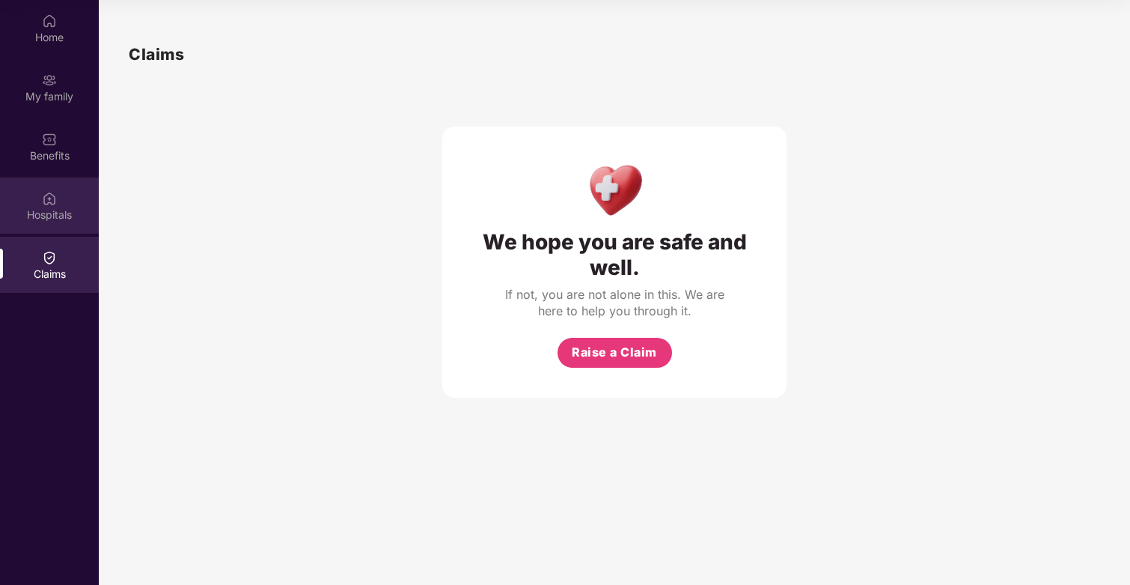
click at [49, 214] on div "Hospitals" at bounding box center [49, 214] width 99 height 15
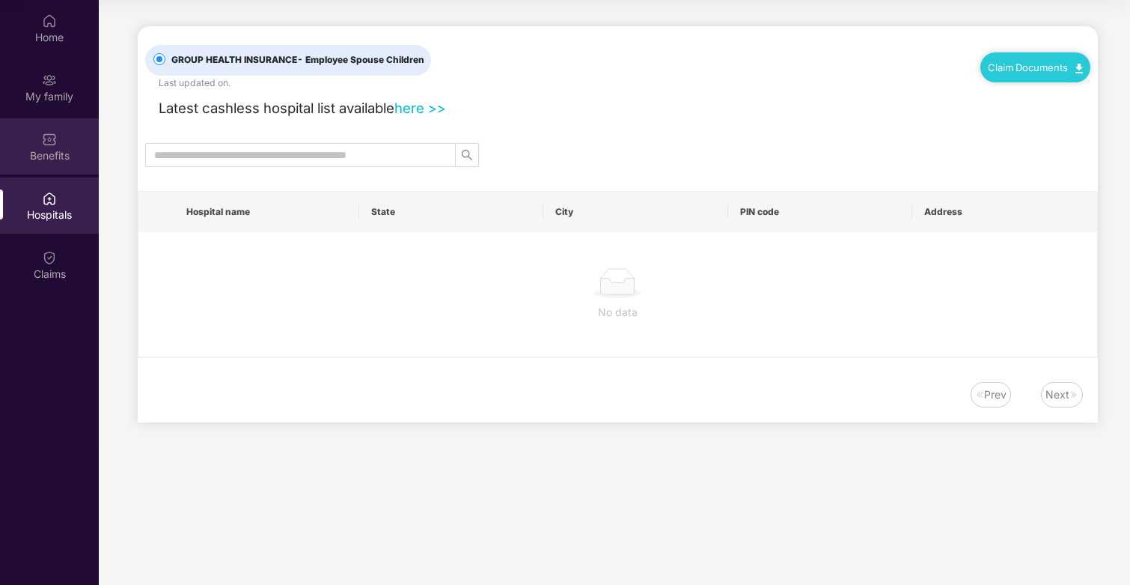
click at [68, 148] on div "Benefits" at bounding box center [49, 155] width 99 height 15
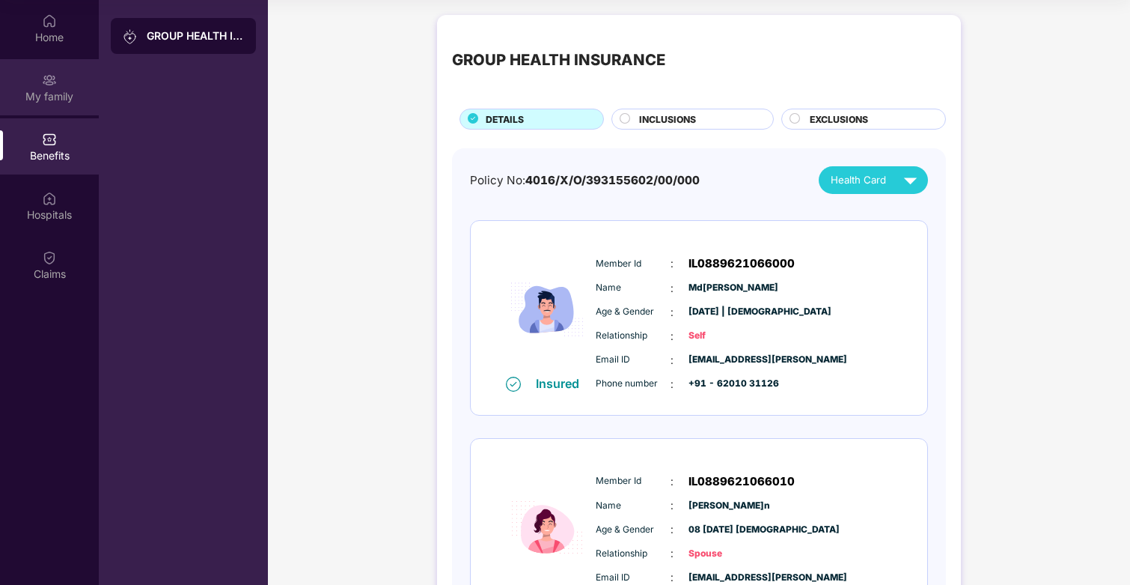
click at [73, 105] on div "My family" at bounding box center [49, 87] width 99 height 56
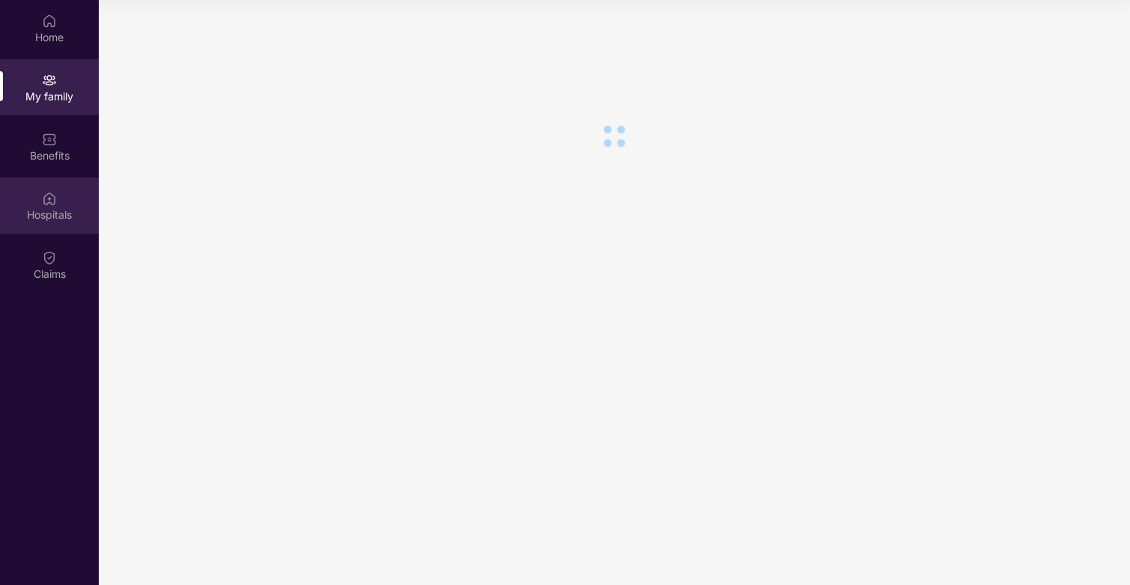
click at [49, 184] on div "Hospitals" at bounding box center [49, 205] width 99 height 56
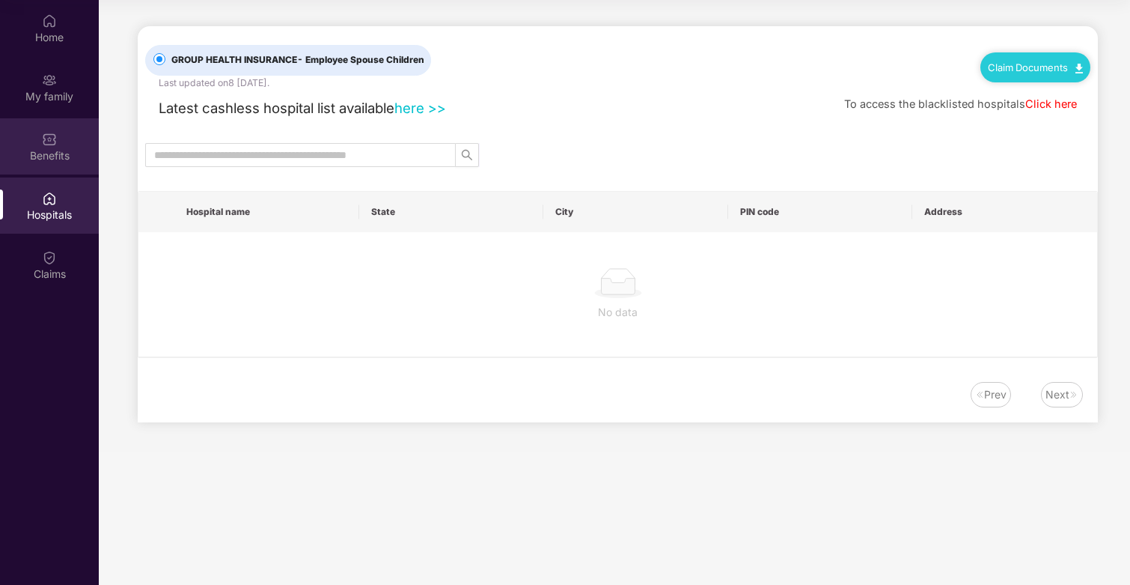
click at [53, 162] on div "Benefits" at bounding box center [49, 155] width 99 height 15
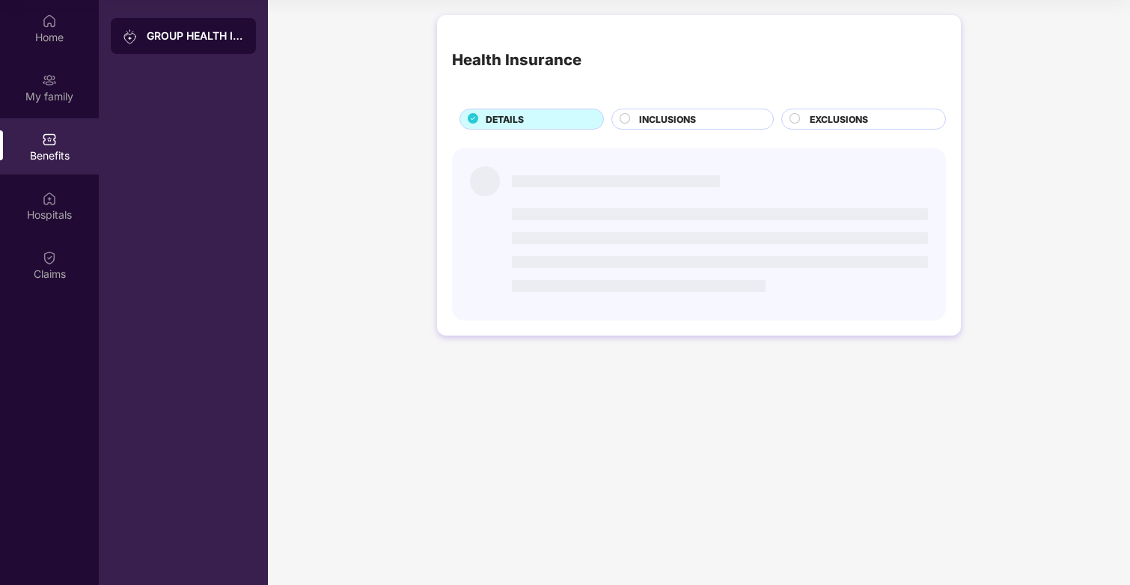
click at [168, 63] on div "GROUP HEALTH INSURANCE" at bounding box center [183, 292] width 169 height 585
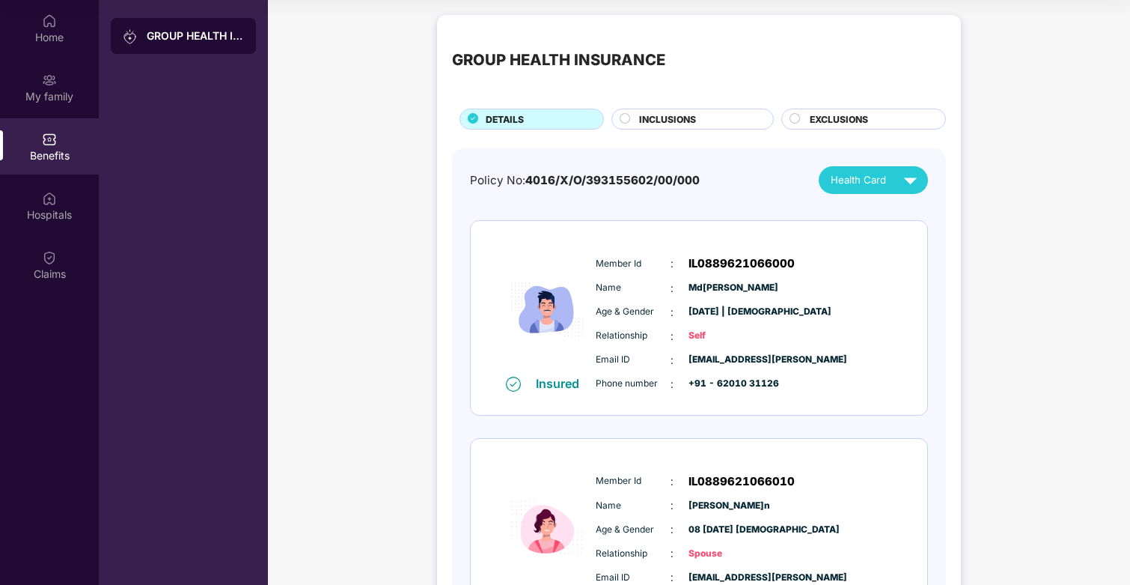
click at [183, 37] on div "GROUP HEALTH INSURANCE" at bounding box center [195, 35] width 97 height 15
click at [802, 125] on div "EXCLUSIONS" at bounding box center [869, 120] width 135 height 16
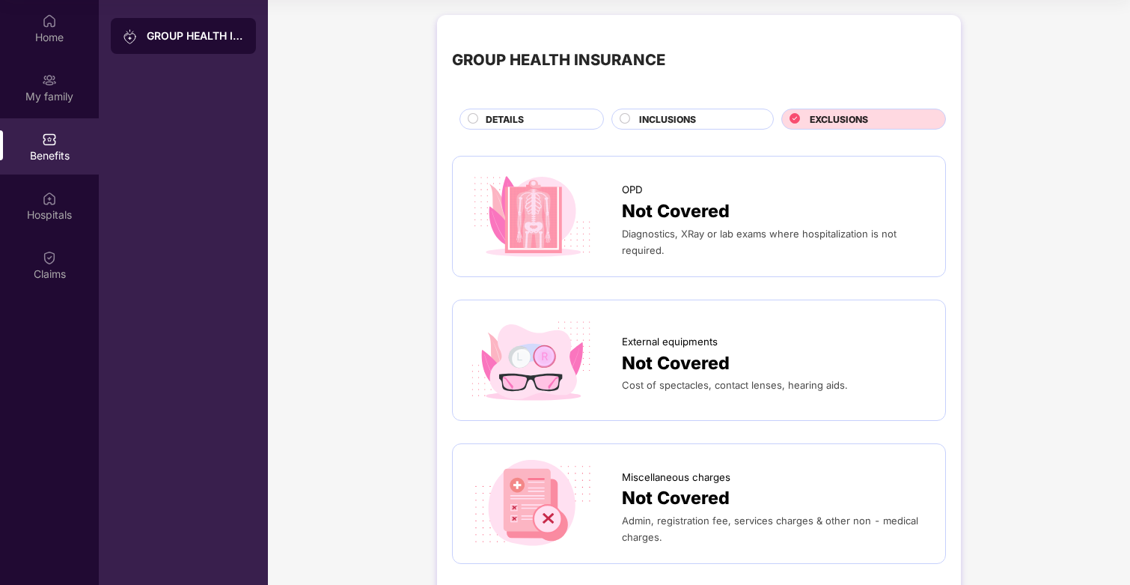
click at [802, 125] on div "EXCLUSIONS" at bounding box center [869, 120] width 135 height 16
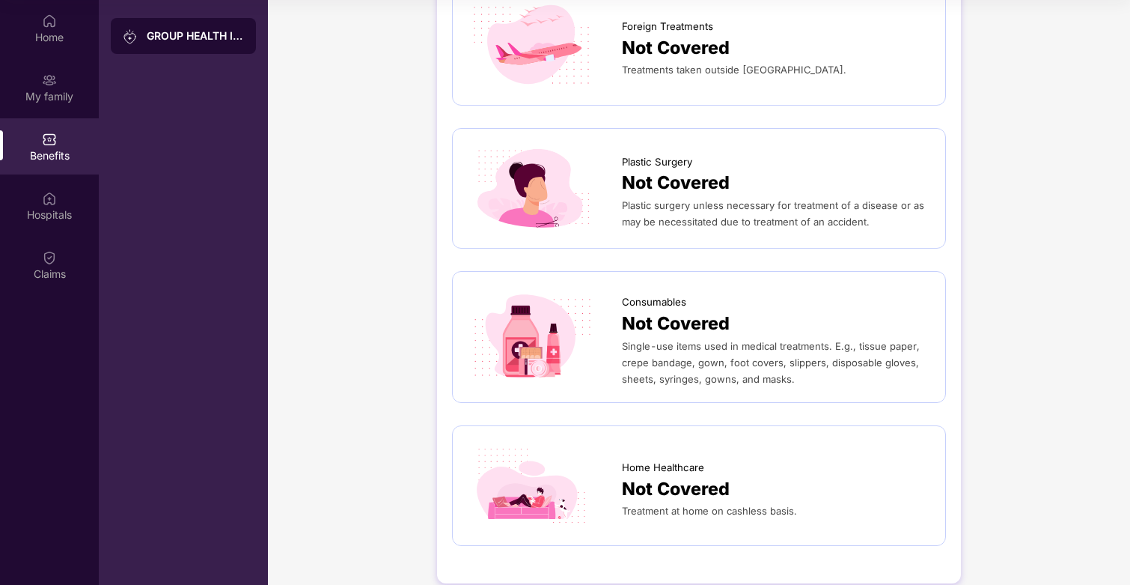
scroll to position [767, 0]
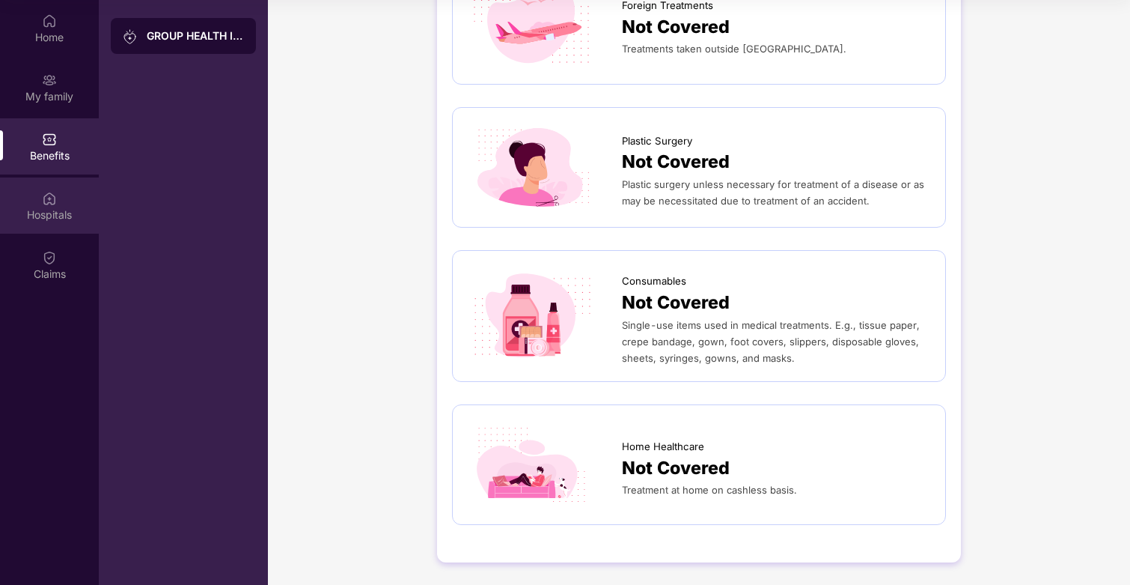
click at [49, 182] on div "Hospitals" at bounding box center [49, 205] width 99 height 56
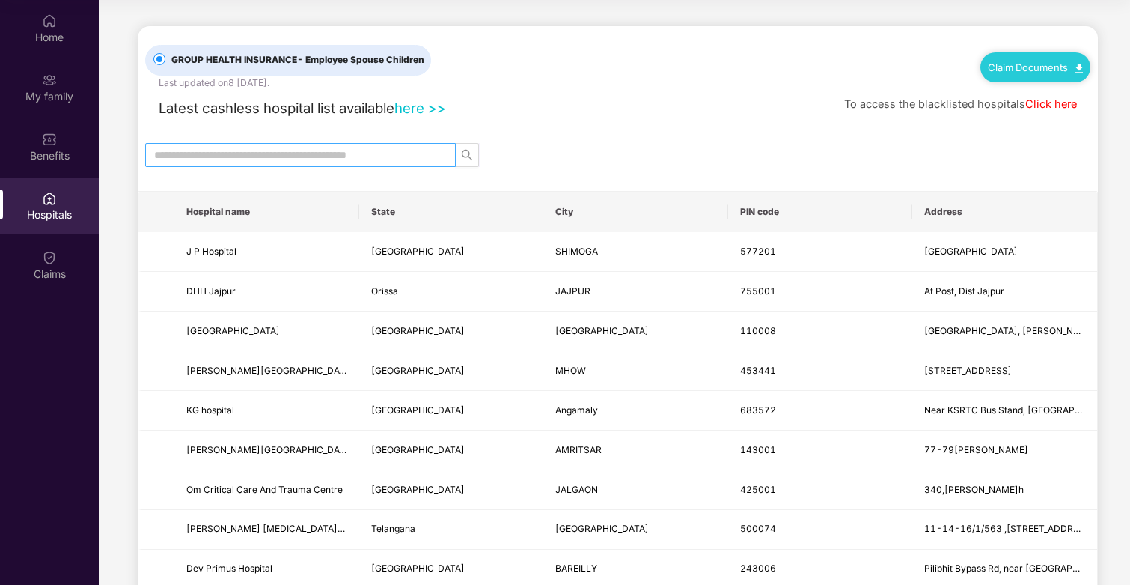
click at [339, 154] on input "text" at bounding box center [294, 155] width 281 height 16
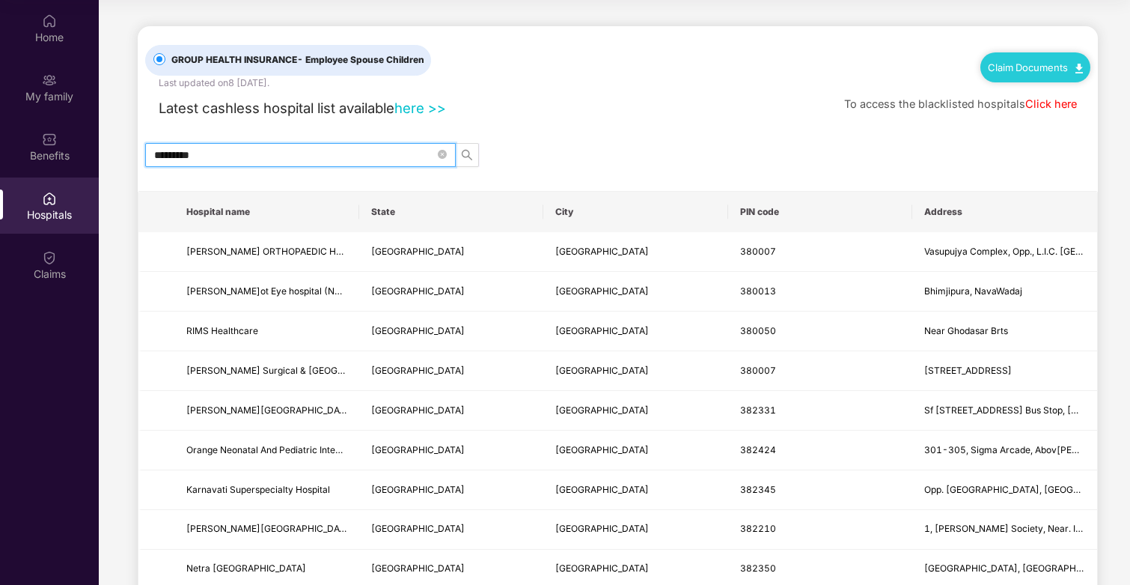
click at [730, 213] on th "PIN code" at bounding box center [820, 212] width 185 height 40
click at [764, 216] on th "PIN code" at bounding box center [820, 212] width 185 height 40
click at [954, 219] on th "Address" at bounding box center [1004, 212] width 185 height 40
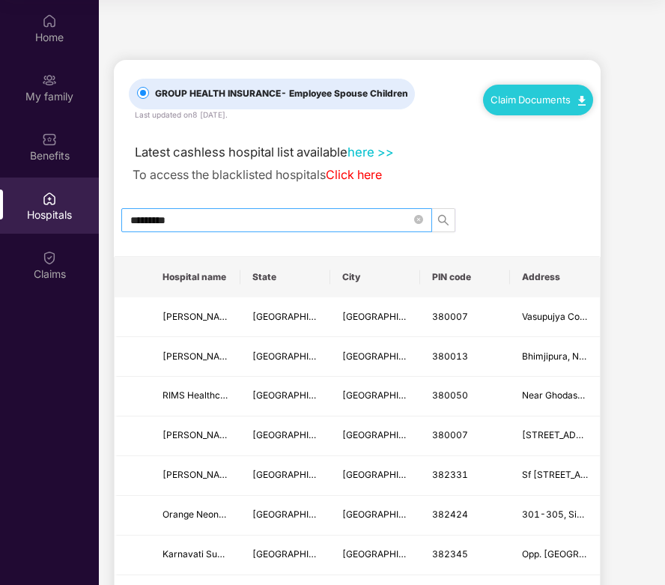
click at [204, 220] on input "*********" at bounding box center [270, 220] width 281 height 16
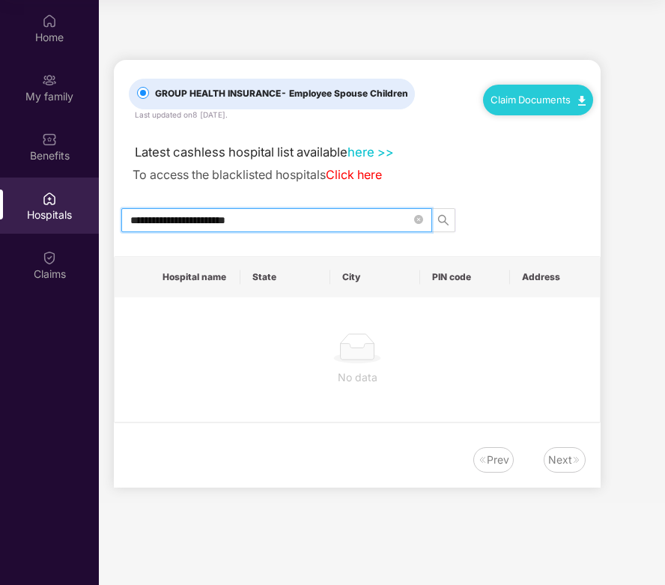
type input "**********"
click at [421, 220] on icon "close-circle" at bounding box center [418, 219] width 9 height 9
click at [380, 220] on input "text" at bounding box center [270, 220] width 281 height 16
type input "******"
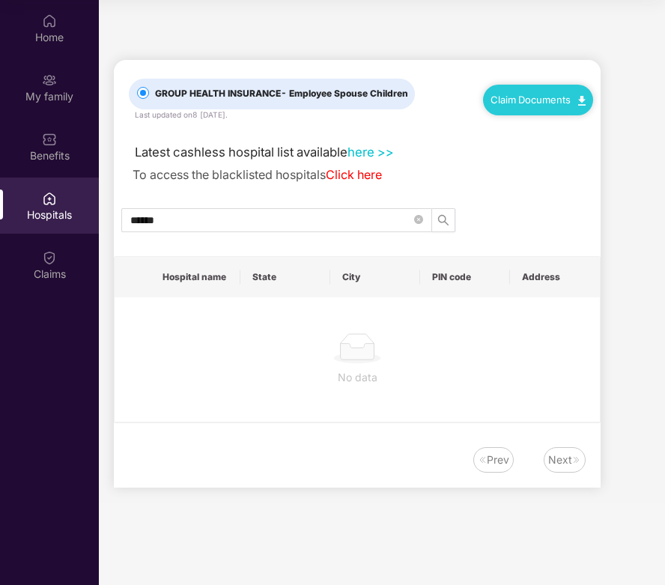
click at [415, 25] on main "GROUP HEALTH INSURANCE - Employee Spouse Children Last updated on 8 [DATE] . Cl…" at bounding box center [382, 251] width 566 height 502
